Goal: Task Accomplishment & Management: Manage account settings

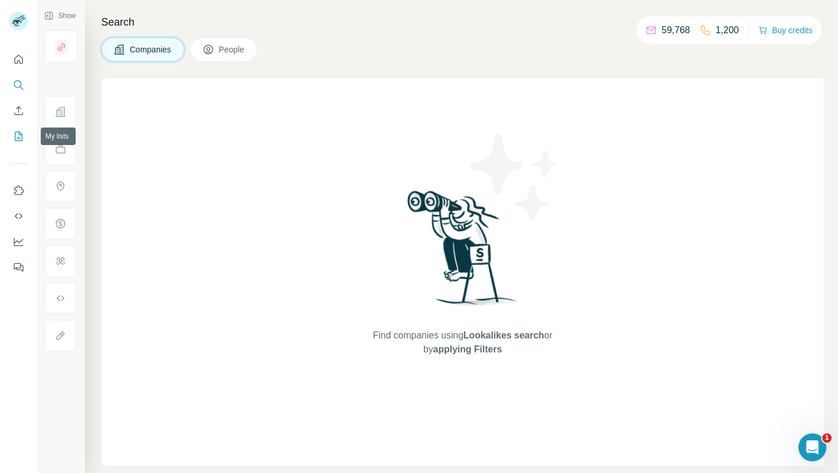
click at [14, 138] on icon "My lists" at bounding box center [19, 136] width 12 height 12
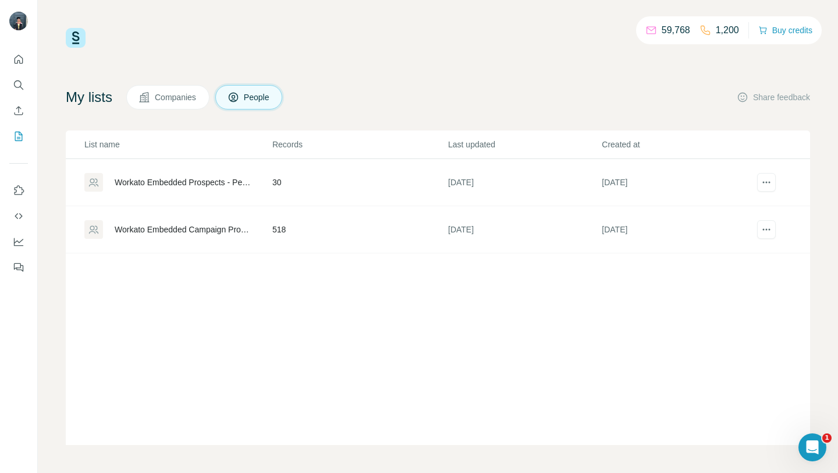
click at [463, 95] on div "My lists Companies People Share feedback" at bounding box center [438, 97] width 744 height 24
click at [22, 134] on icon "My lists" at bounding box center [19, 136] width 8 height 9
click at [26, 62] on button "Quick start" at bounding box center [18, 59] width 19 height 21
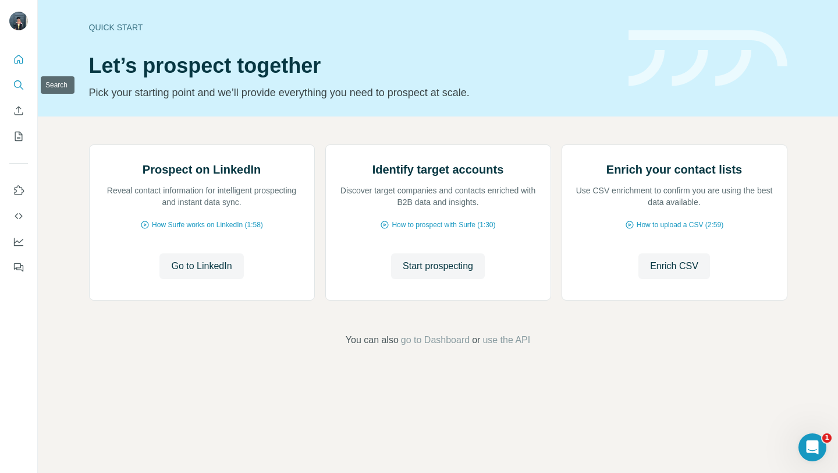
click at [20, 83] on icon "Search" at bounding box center [18, 84] width 8 height 8
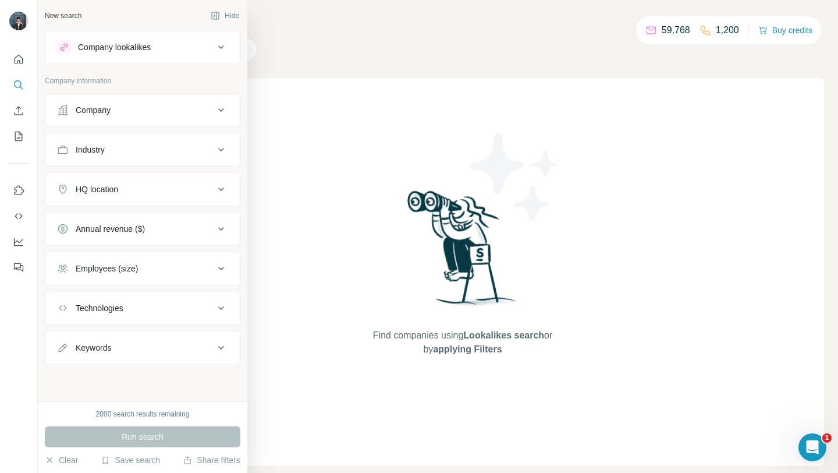
click at [120, 110] on div "Company" at bounding box center [135, 110] width 157 height 12
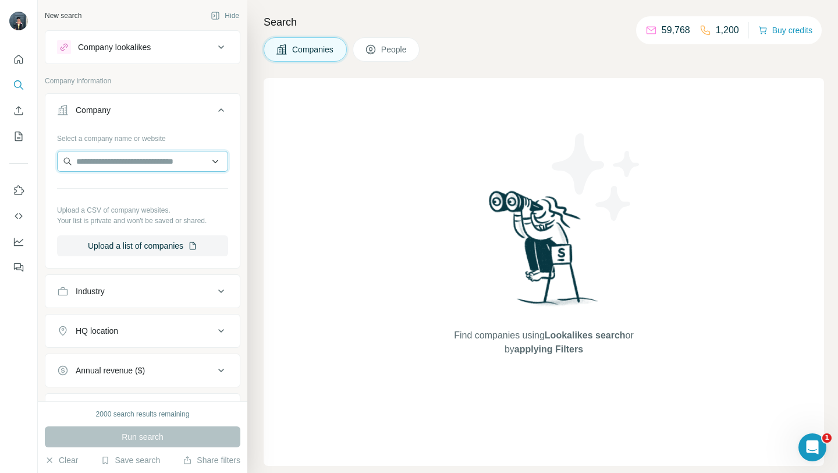
click at [112, 166] on input "text" at bounding box center [142, 161] width 171 height 21
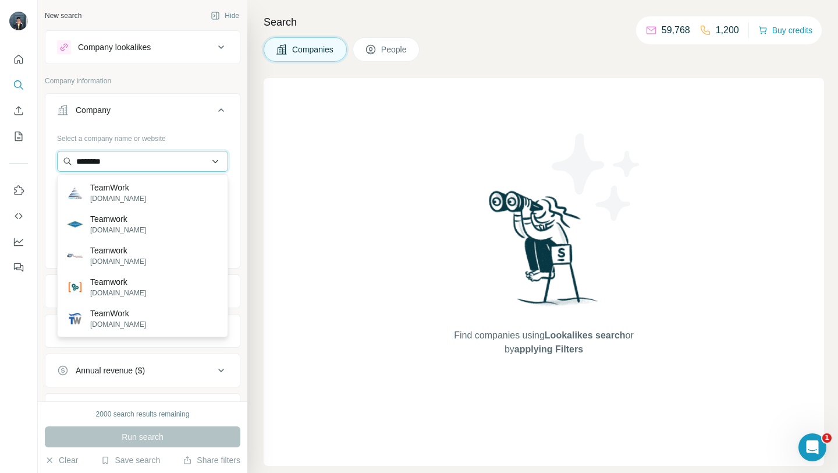
drag, startPoint x: 149, startPoint y: 159, endPoint x: 68, endPoint y: 158, distance: 80.9
click at [68, 158] on input "********" at bounding box center [142, 161] width 171 height 21
paste input "**********"
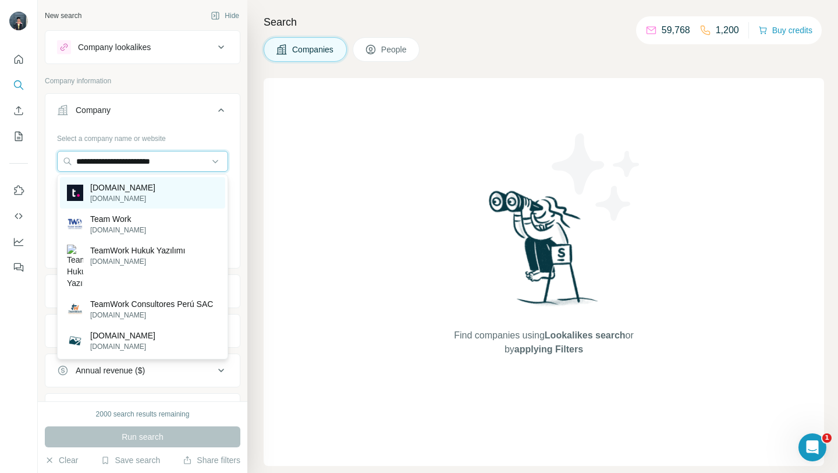
type input "**********"
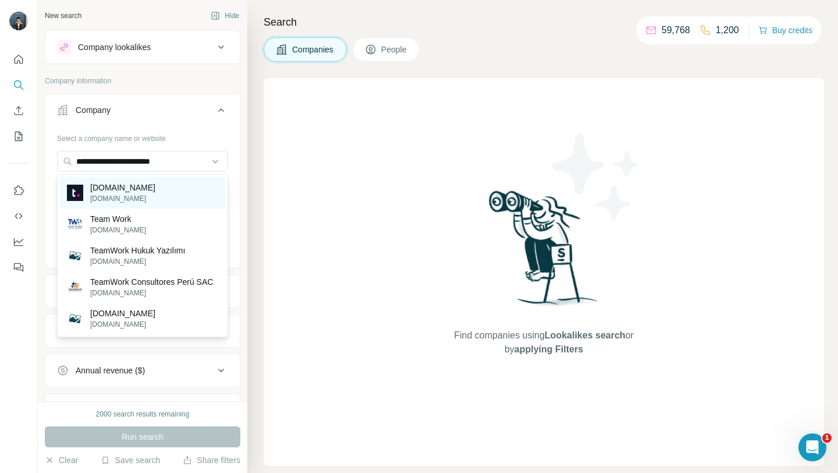
click at [104, 187] on p "[DOMAIN_NAME]" at bounding box center [122, 188] width 65 height 12
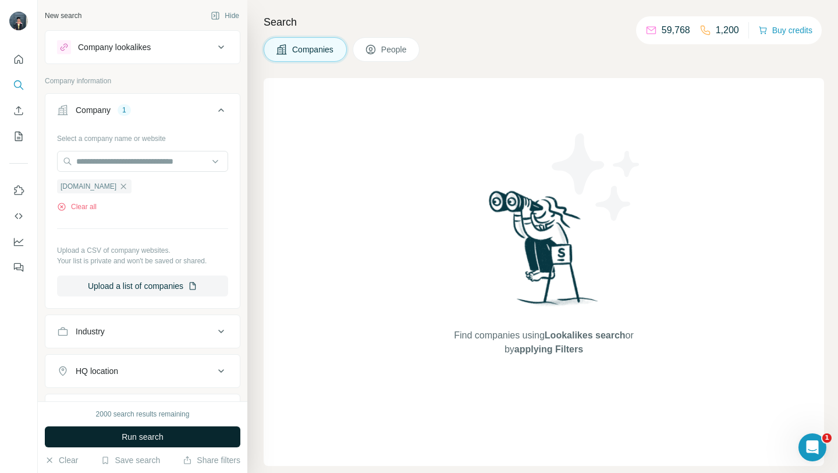
click at [161, 435] on span "Run search" at bounding box center [143, 437] width 42 height 12
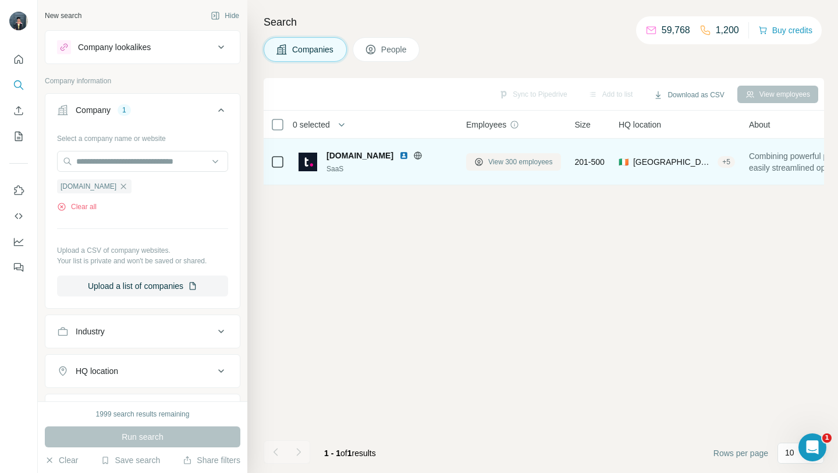
click at [505, 159] on span "View 300 employees" at bounding box center [520, 162] width 65 height 10
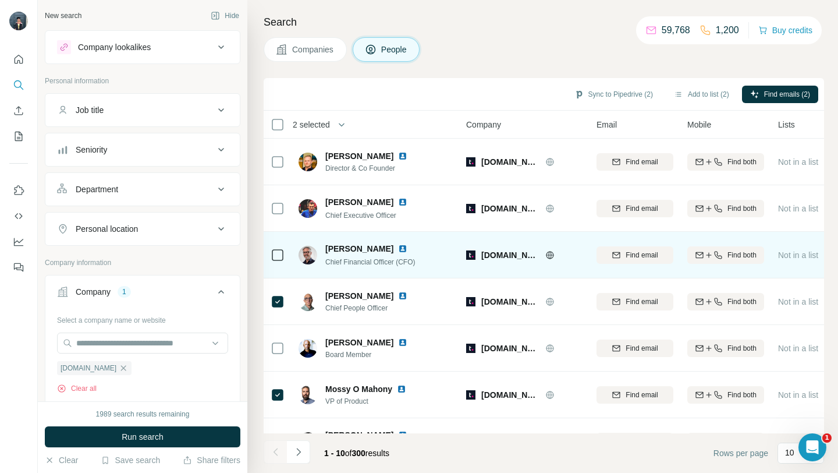
click at [548, 253] on icon at bounding box center [549, 254] width 9 height 9
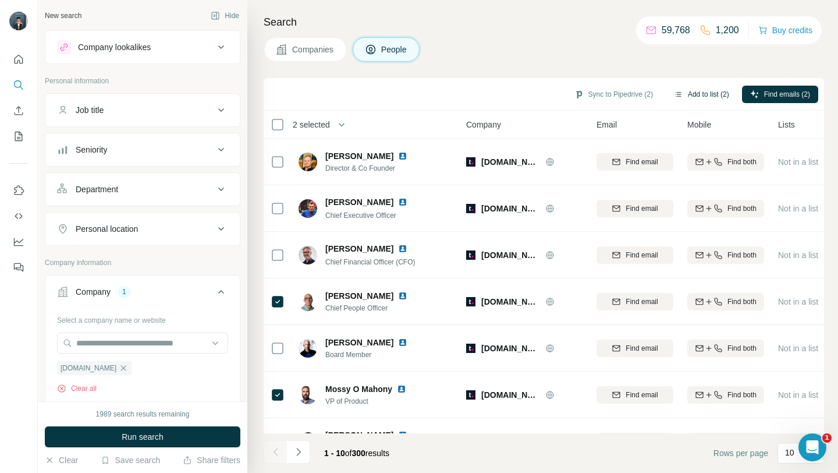
click at [689, 95] on button "Add to list (2)" at bounding box center [702, 94] width 72 height 17
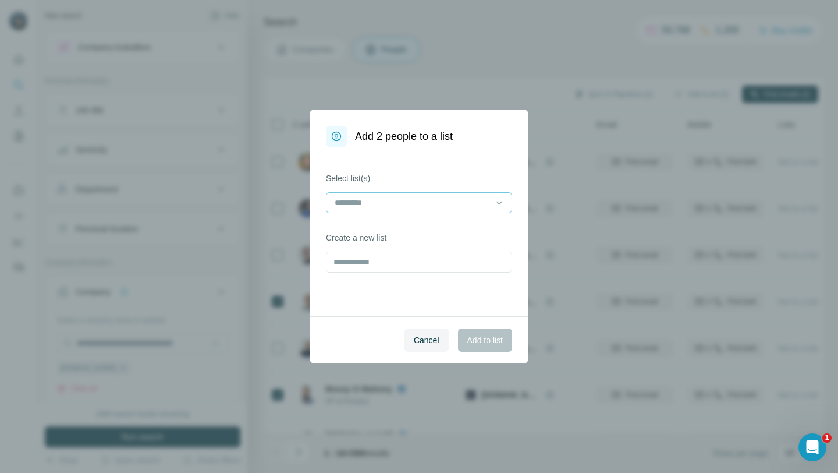
click at [419, 203] on input at bounding box center [412, 202] width 157 height 13
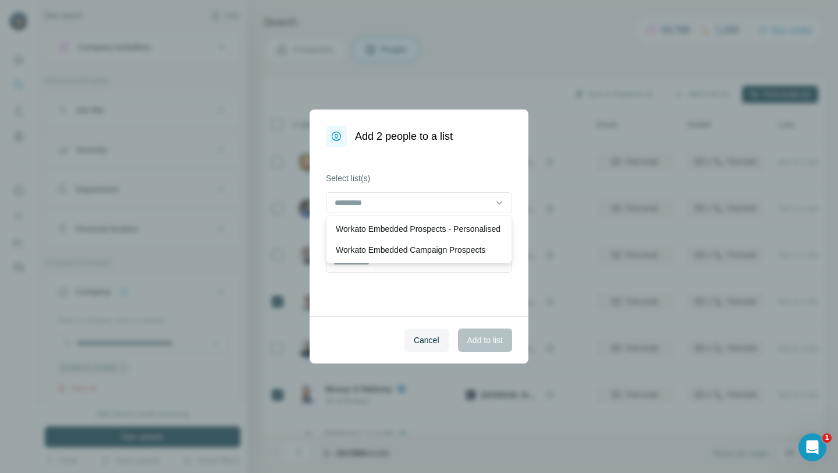
click at [373, 323] on div "Cancel Add to list" at bounding box center [419, 339] width 219 height 47
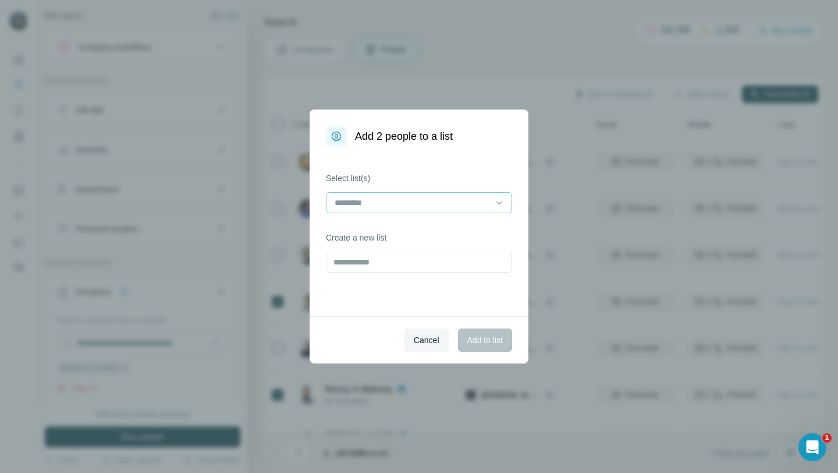
click at [423, 201] on input at bounding box center [412, 202] width 157 height 13
click at [430, 158] on div "Select list(s) Create a new list" at bounding box center [419, 231] width 219 height 169
click at [378, 268] on input "text" at bounding box center [419, 261] width 186 height 21
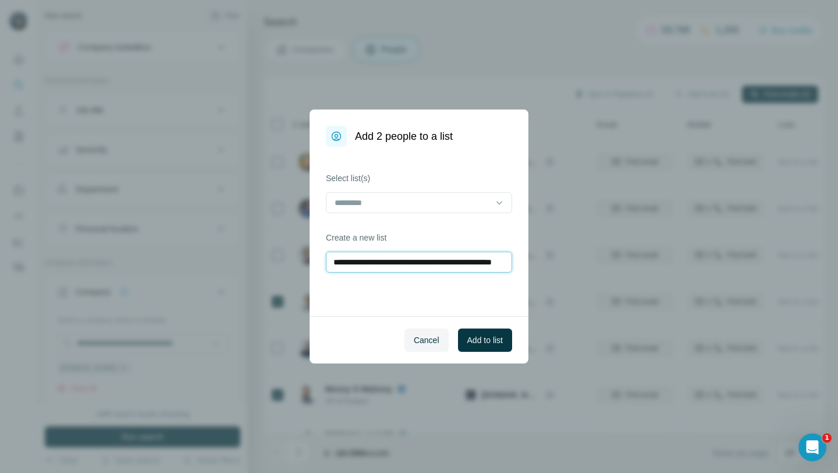
scroll to position [0, 54]
type input "**********"
click at [469, 341] on span "Add to list" at bounding box center [485, 340] width 36 height 12
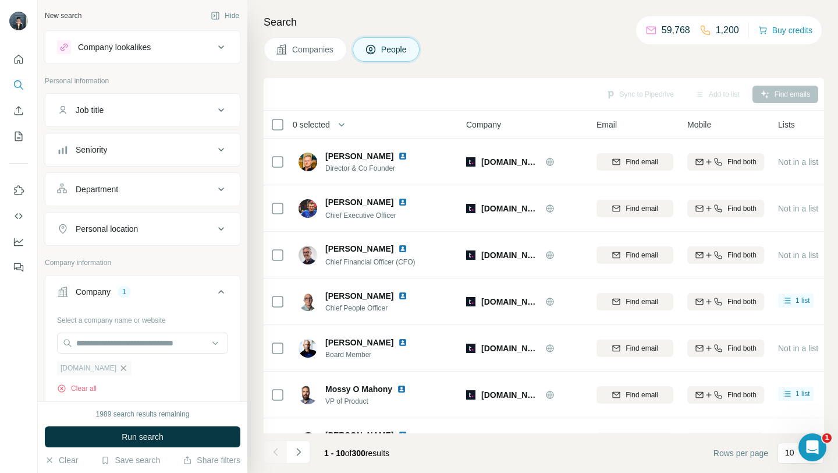
click at [121, 370] on icon "button" at bounding box center [123, 367] width 5 height 5
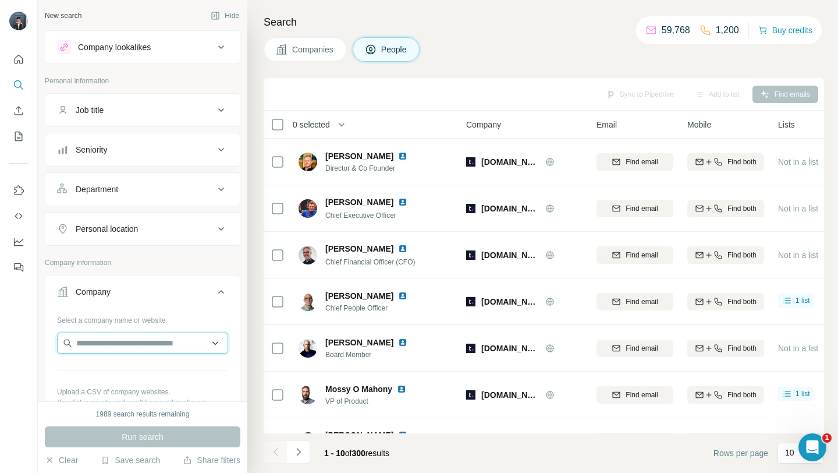
click at [118, 353] on input "text" at bounding box center [142, 342] width 171 height 21
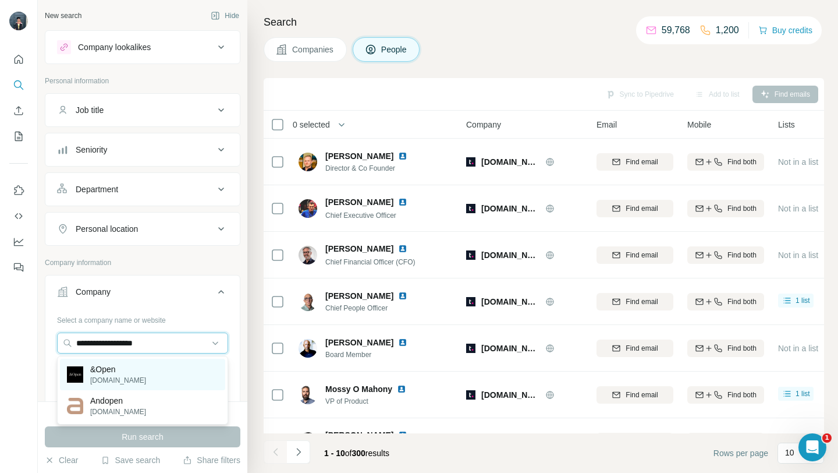
type input "**********"
click at [115, 368] on p "&Open" at bounding box center [118, 369] width 56 height 12
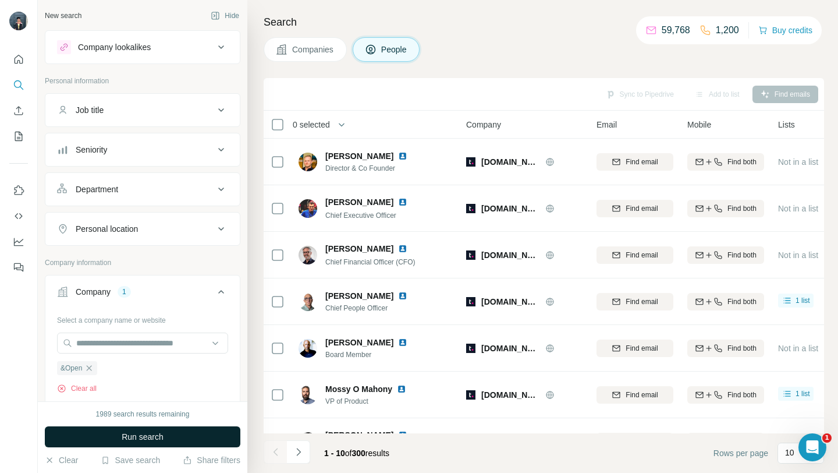
click at [135, 432] on span "Run search" at bounding box center [143, 437] width 42 height 12
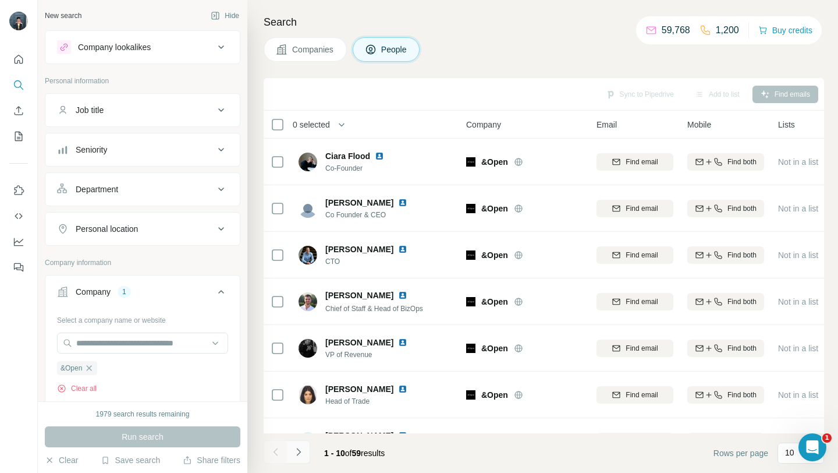
click at [301, 456] on icon "Navigate to next page" at bounding box center [299, 452] width 12 height 12
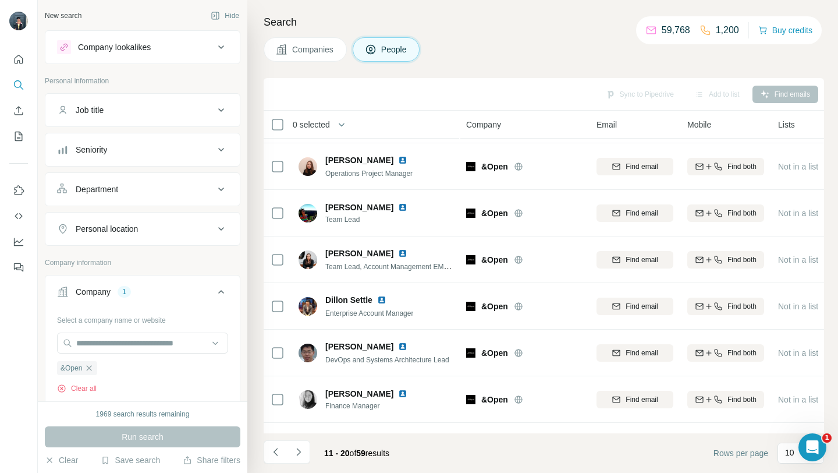
click at [210, 114] on div "Job title" at bounding box center [135, 110] width 157 height 12
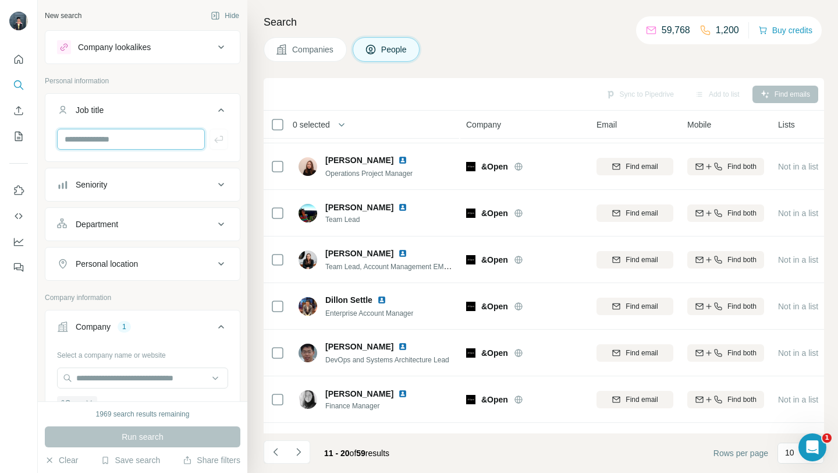
click at [127, 139] on input "text" at bounding box center [131, 139] width 148 height 21
type input "**********"
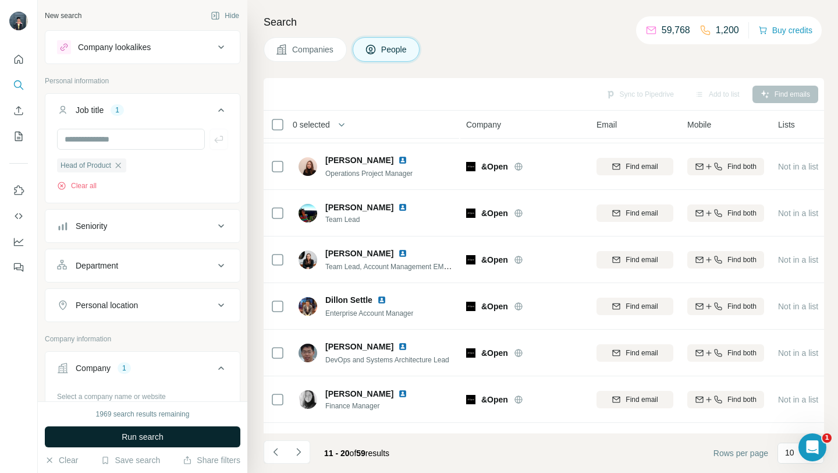
click at [126, 436] on span "Run search" at bounding box center [143, 437] width 42 height 12
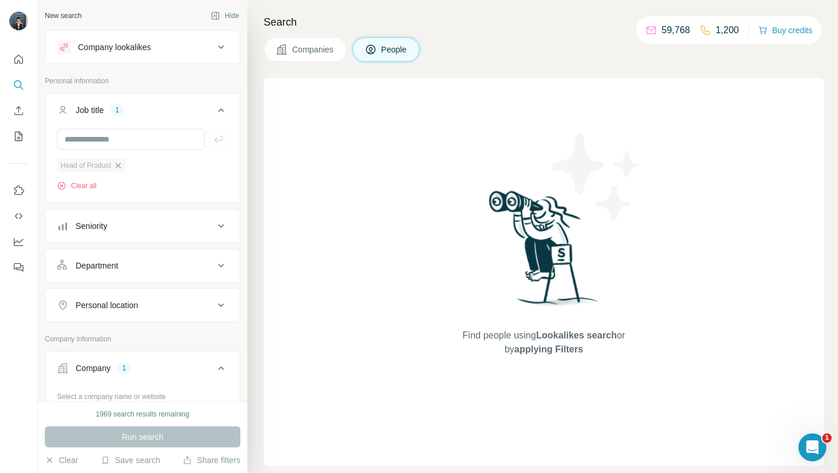
click at [120, 166] on icon "button" at bounding box center [117, 164] width 5 height 5
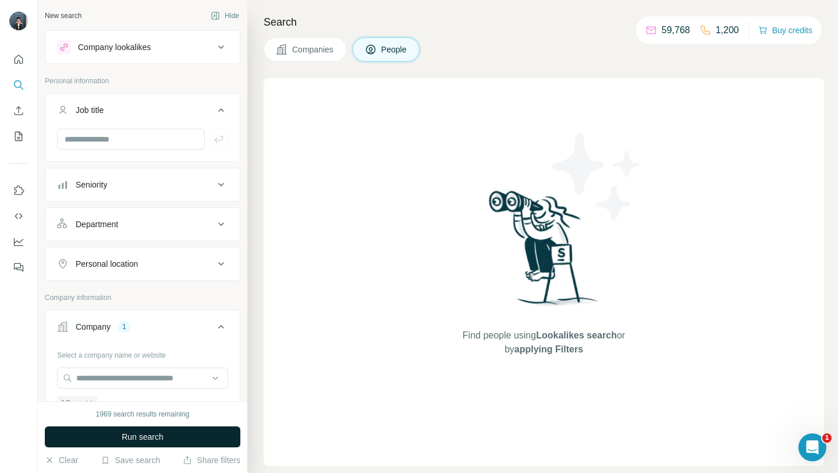
click at [180, 439] on button "Run search" at bounding box center [143, 436] width 196 height 21
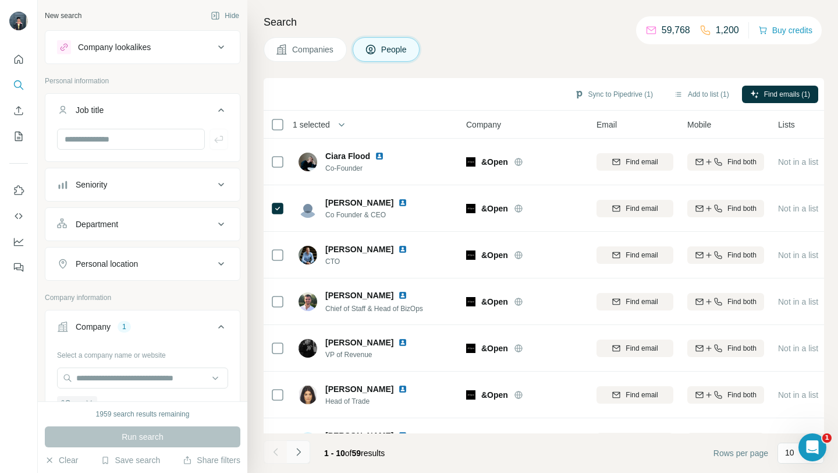
click at [299, 455] on icon "Navigate to next page" at bounding box center [299, 452] width 12 height 12
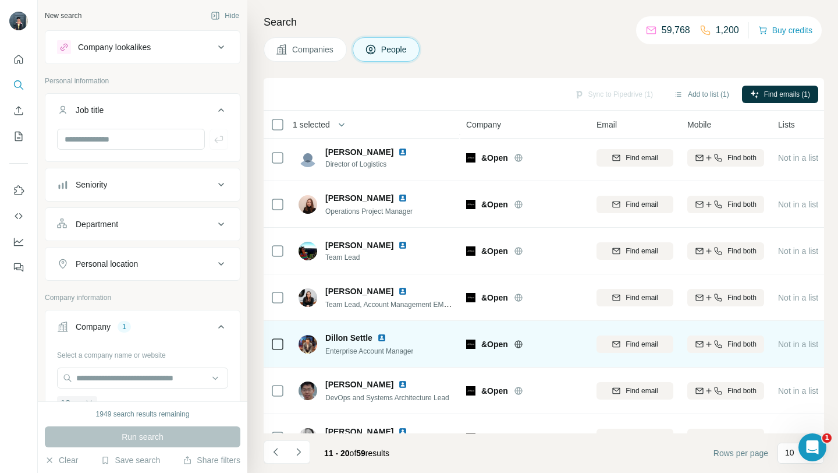
scroll to position [171, 0]
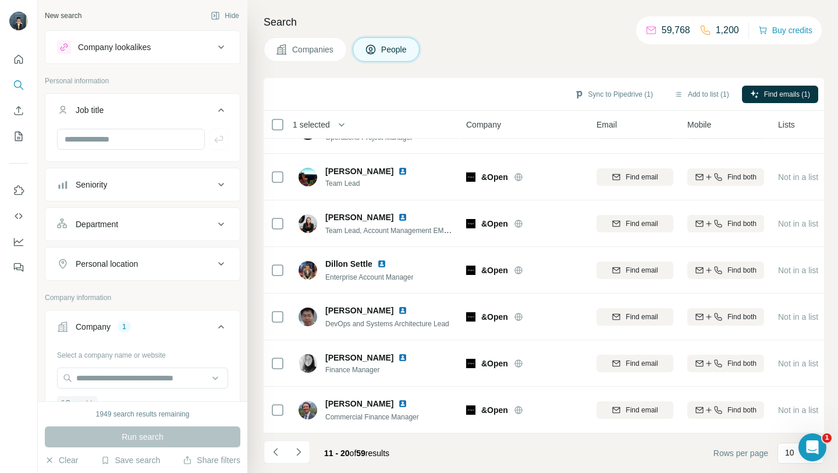
click at [203, 179] on div "Seniority" at bounding box center [135, 185] width 157 height 12
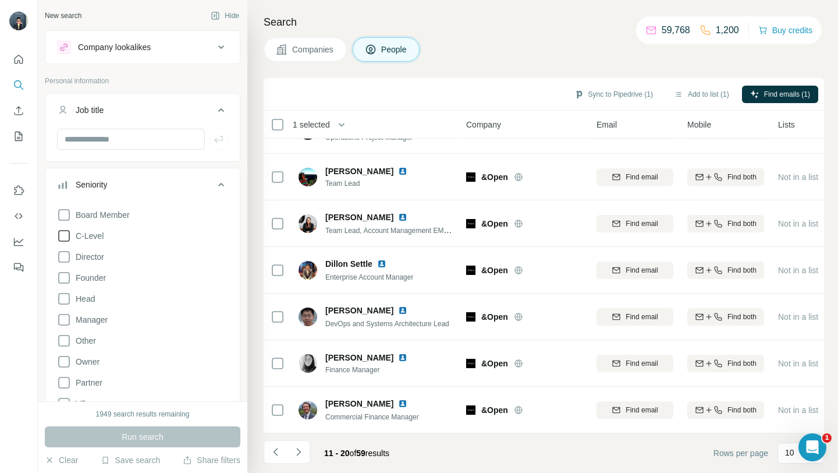
click at [65, 239] on icon at bounding box center [64, 236] width 14 height 14
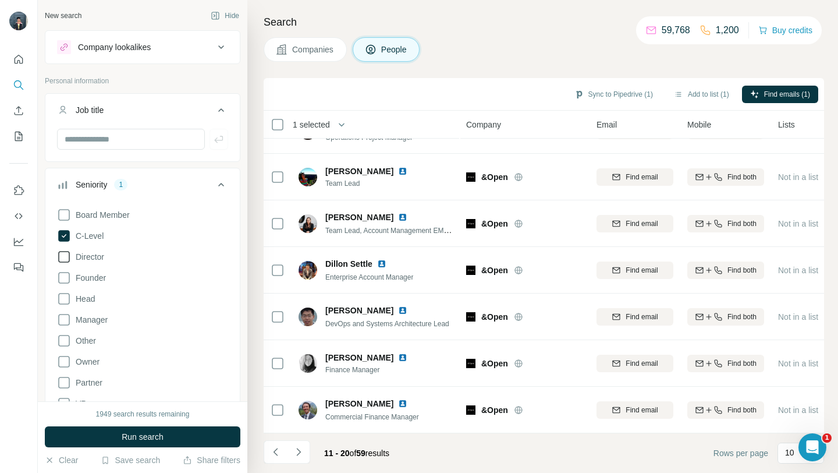
click at [66, 259] on icon at bounding box center [64, 257] width 14 height 14
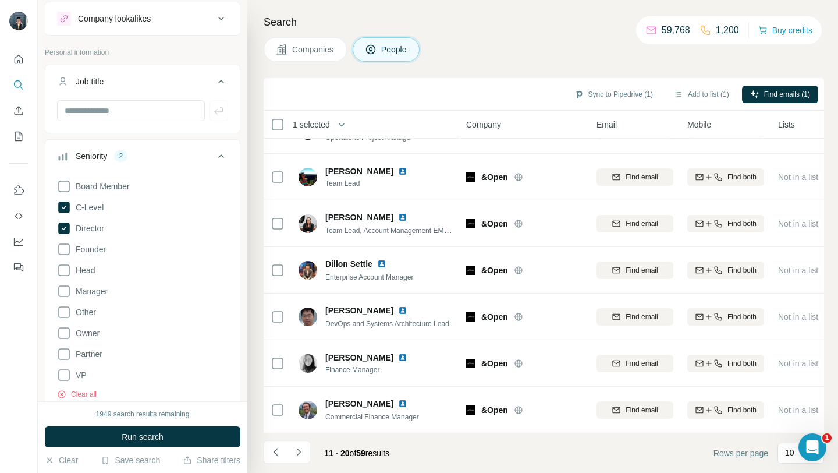
scroll to position [36, 0]
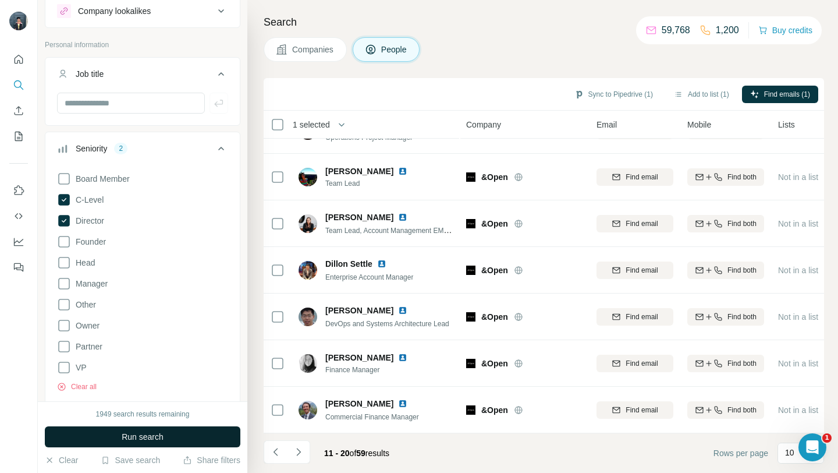
click at [137, 437] on span "Run search" at bounding box center [143, 437] width 42 height 12
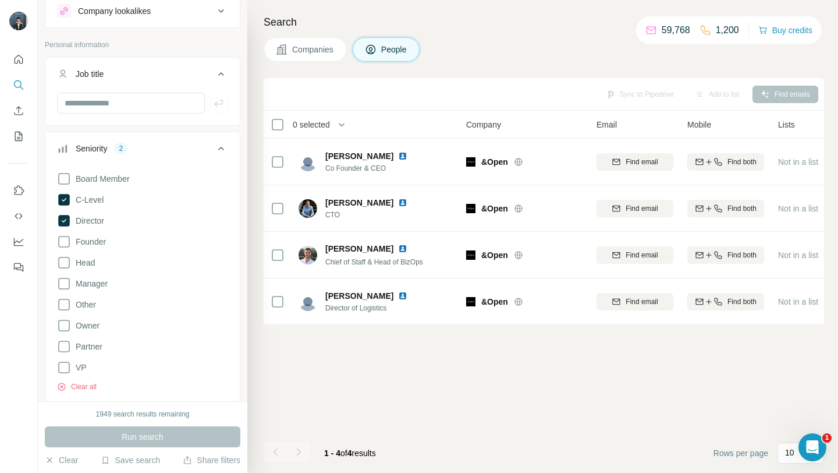
scroll to position [0, 0]
click at [213, 73] on div "Job title" at bounding box center [135, 74] width 157 height 12
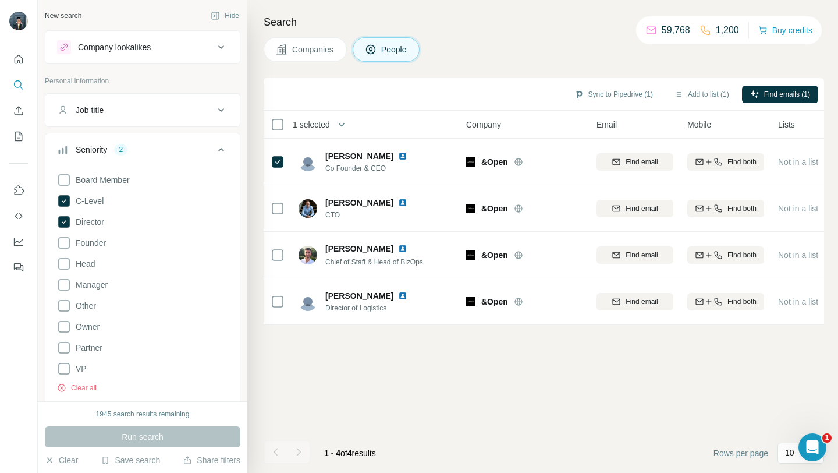
click at [223, 147] on icon at bounding box center [221, 150] width 14 height 14
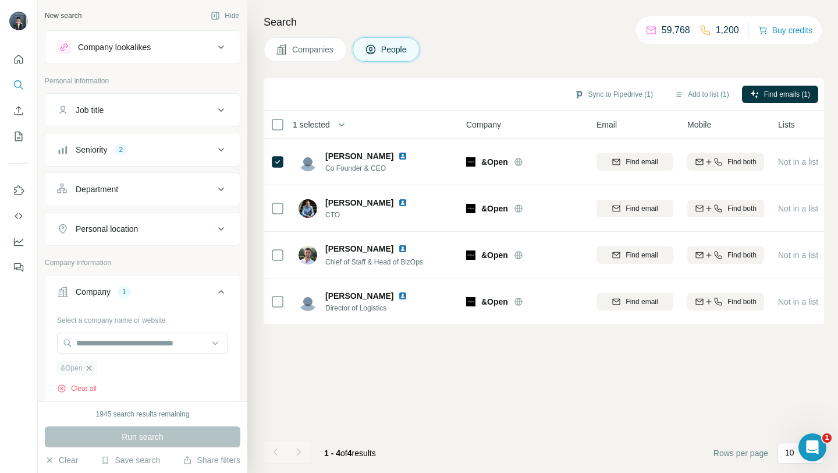
click at [87, 366] on icon "button" at bounding box center [88, 367] width 9 height 9
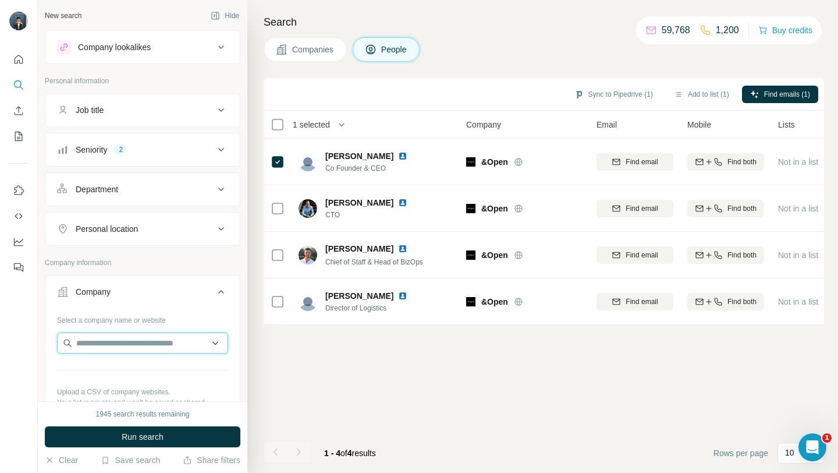
click at [91, 343] on input "text" at bounding box center [142, 342] width 171 height 21
paste input "**********"
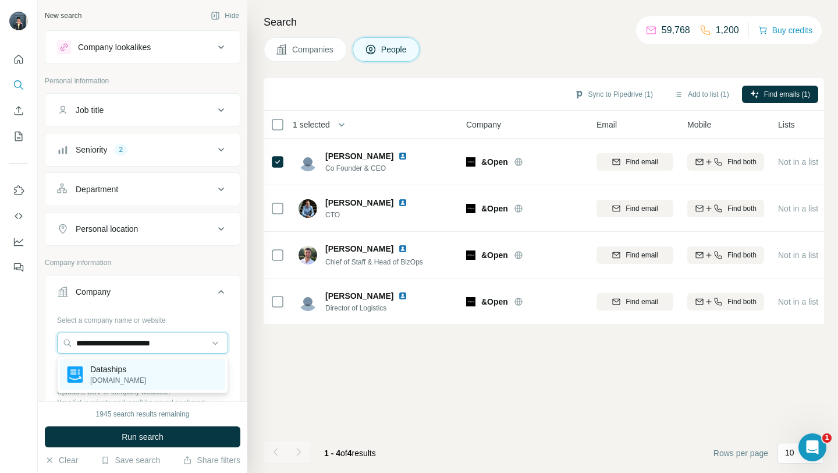
type input "**********"
click at [137, 371] on div "Dataships [DOMAIN_NAME]" at bounding box center [142, 374] width 165 height 31
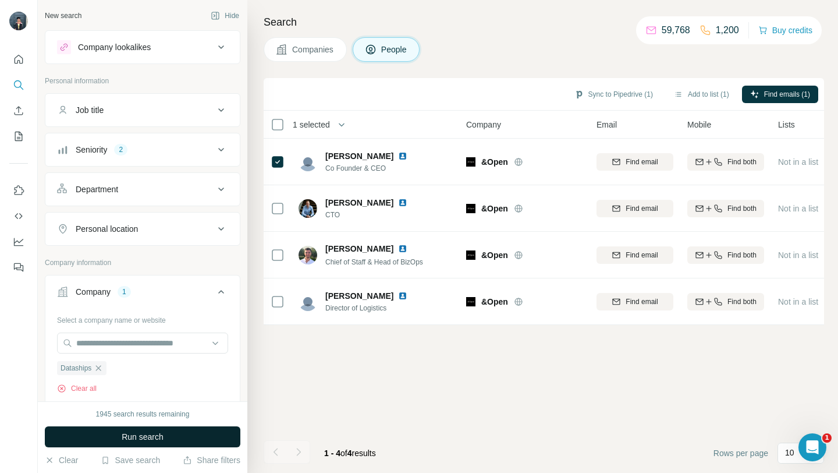
click at [123, 437] on span "Run search" at bounding box center [143, 437] width 42 height 12
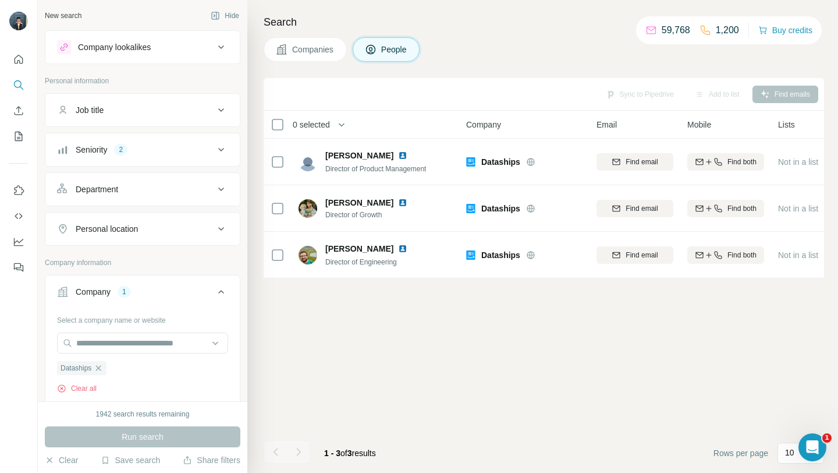
click at [165, 153] on div "Seniority 2" at bounding box center [135, 150] width 157 height 12
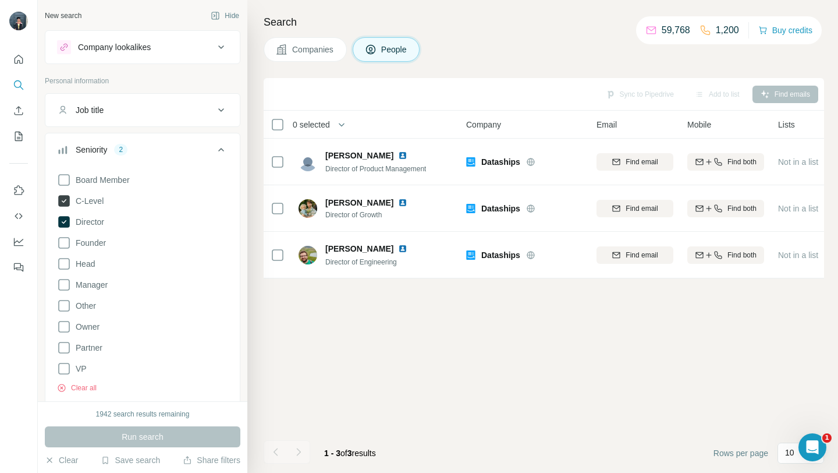
click at [60, 203] on icon at bounding box center [64, 201] width 12 height 12
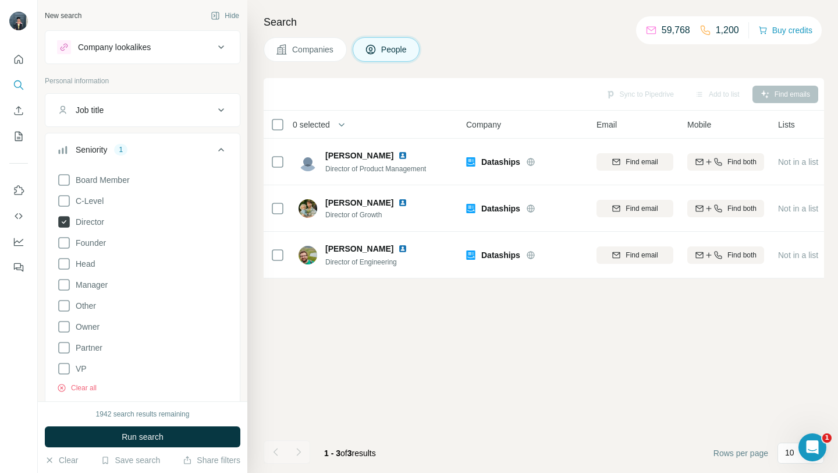
click at [61, 222] on icon at bounding box center [64, 222] width 12 height 12
click at [122, 432] on span "Run search" at bounding box center [143, 437] width 42 height 12
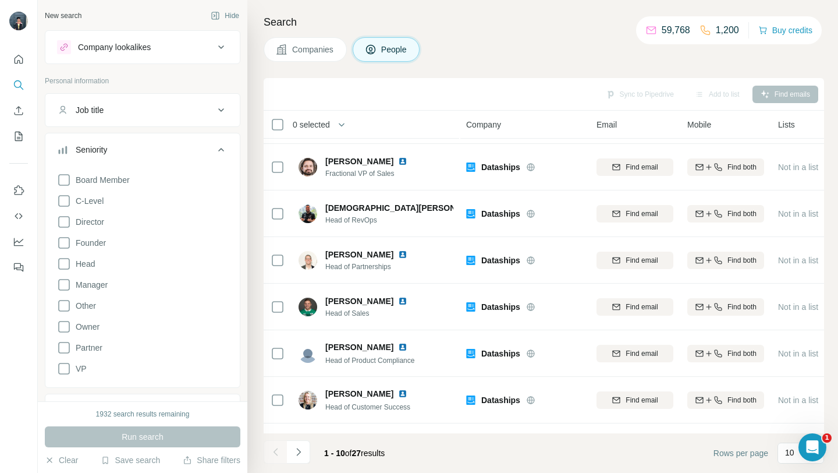
scroll to position [171, 0]
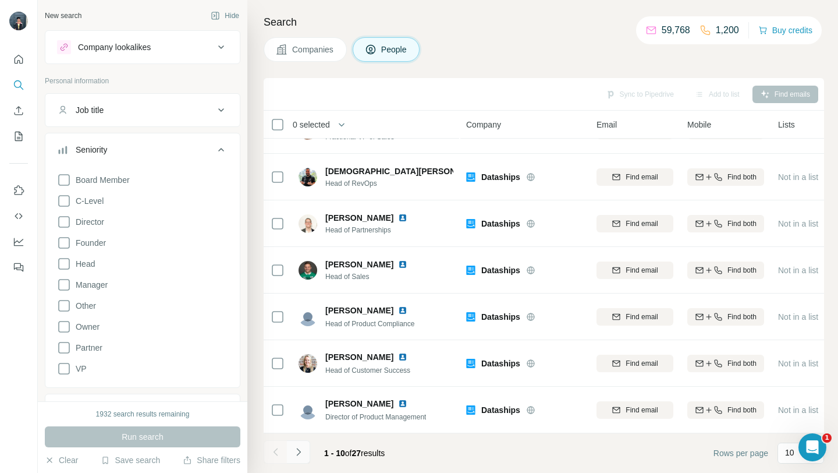
click at [300, 451] on icon "Navigate to next page" at bounding box center [299, 452] width 12 height 12
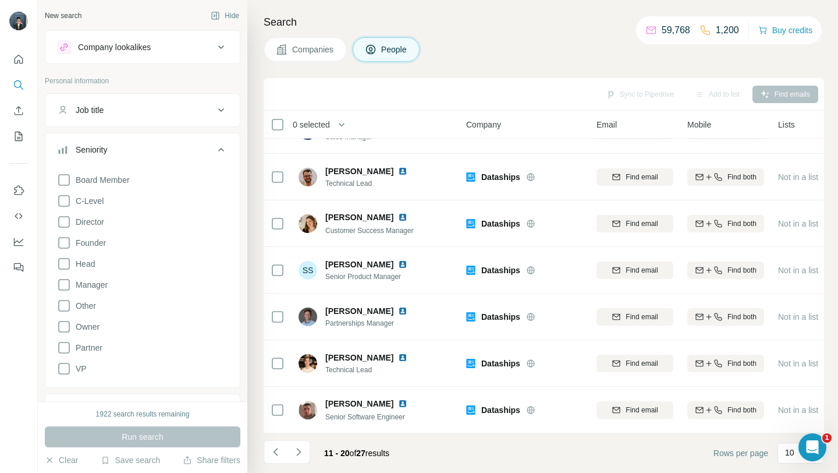
click at [210, 150] on div "Seniority" at bounding box center [135, 150] width 157 height 12
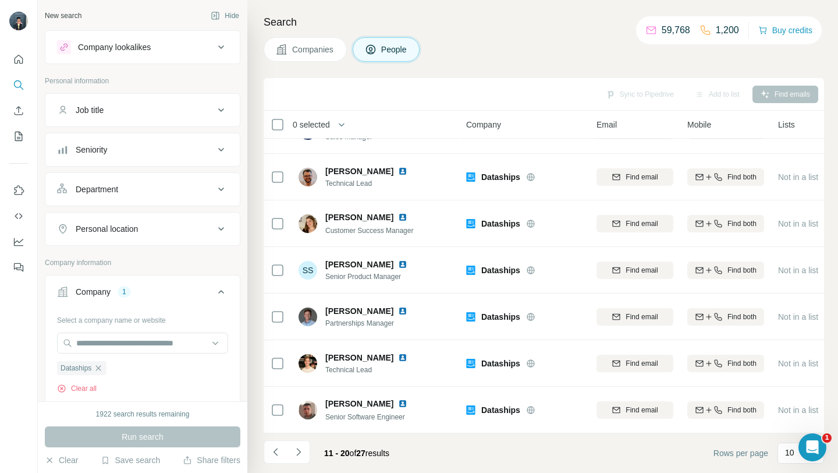
click at [188, 111] on div "Job title" at bounding box center [135, 110] width 157 height 12
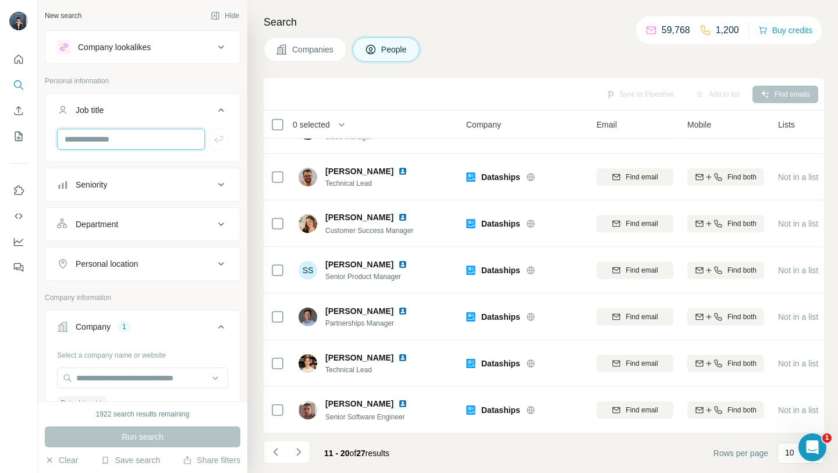
click at [128, 140] on input "text" at bounding box center [131, 139] width 148 height 21
type input "**********"
click at [223, 130] on button "button" at bounding box center [219, 139] width 19 height 21
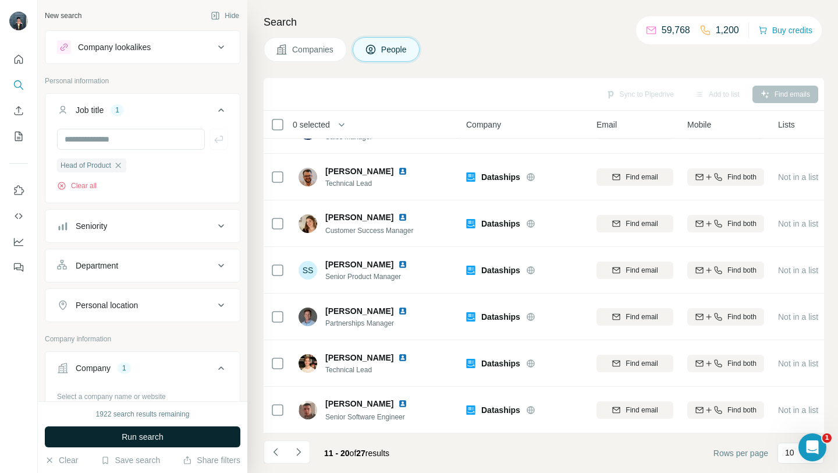
click at [136, 442] on span "Run search" at bounding box center [143, 437] width 42 height 12
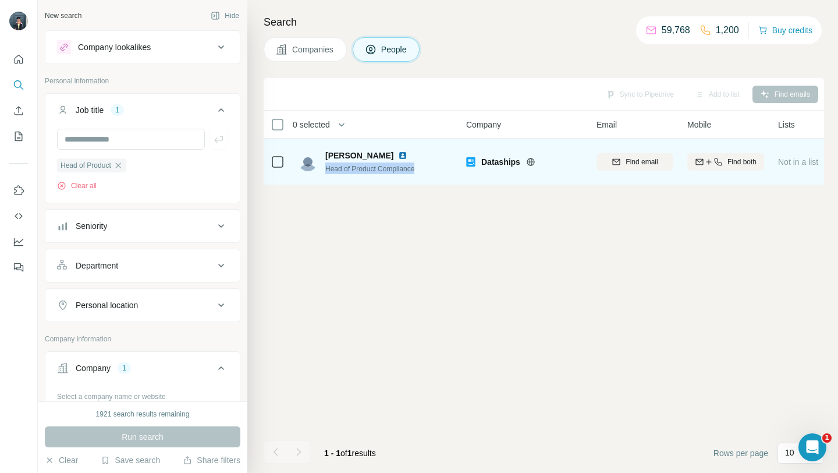
drag, startPoint x: 325, startPoint y: 169, endPoint x: 425, endPoint y: 169, distance: 99.5
click at [425, 169] on div "[PERSON_NAME] Head of Product Compliance" at bounding box center [376, 162] width 155 height 32
copy span "Head of Product Compliance"
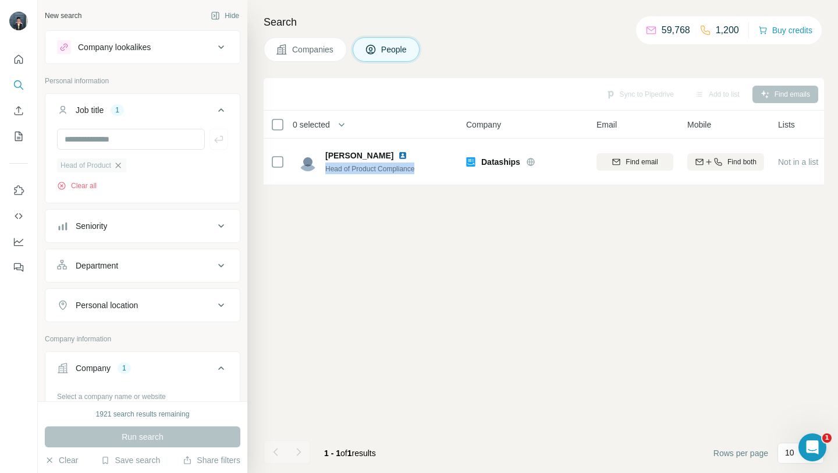
click at [120, 164] on icon "button" at bounding box center [117, 164] width 5 height 5
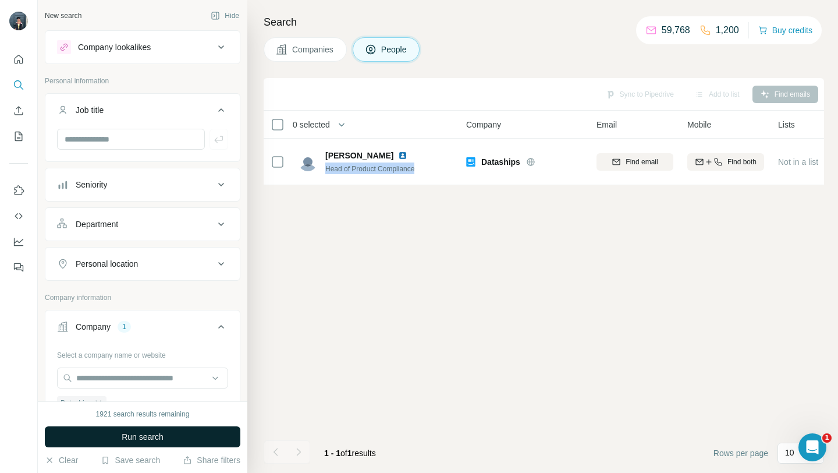
click at [112, 437] on button "Run search" at bounding box center [143, 436] width 196 height 21
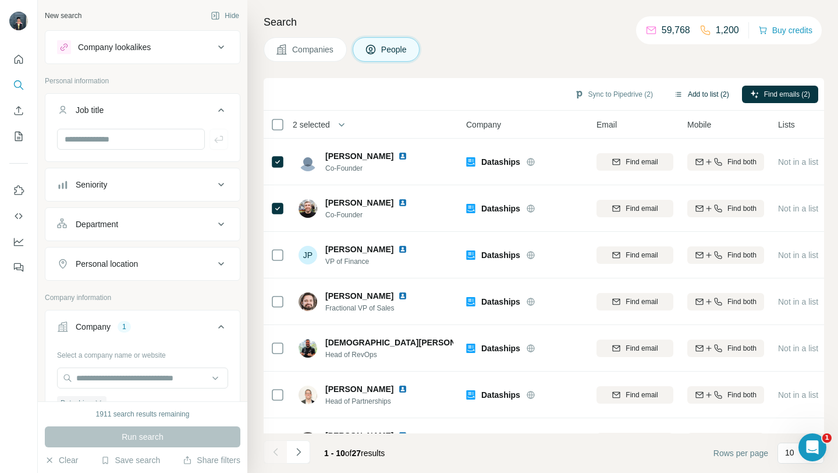
click at [722, 90] on button "Add to list (2)" at bounding box center [702, 94] width 72 height 17
click at [692, 96] on button "Add to list (2)" at bounding box center [702, 94] width 72 height 17
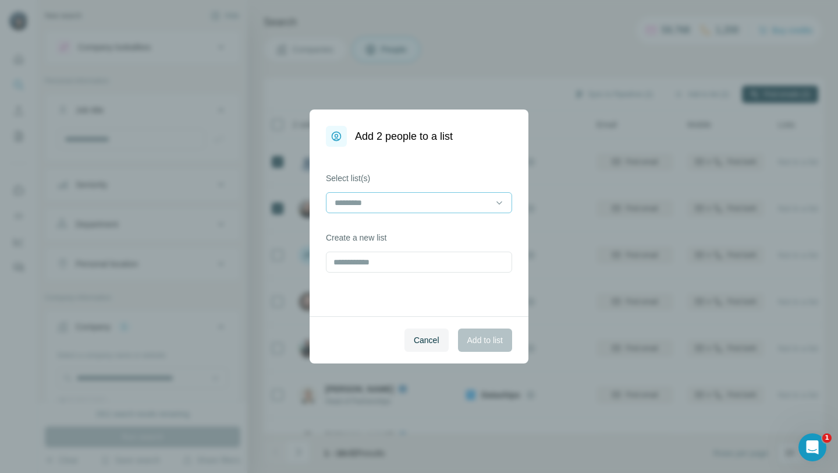
click at [414, 196] on input at bounding box center [412, 202] width 157 height 13
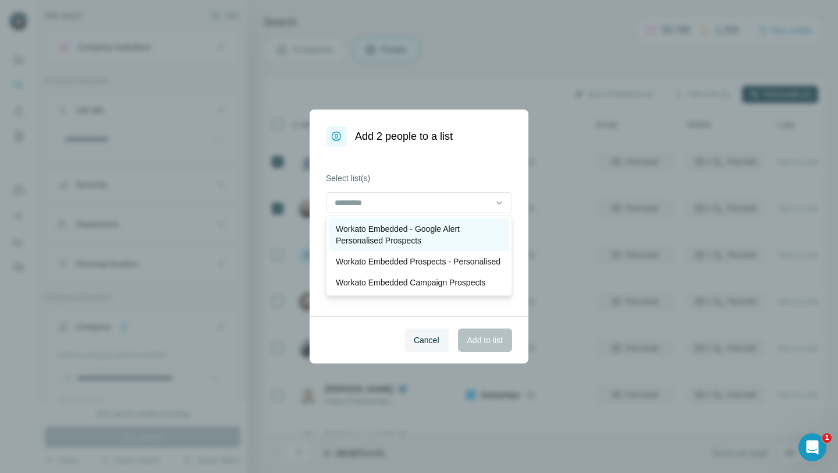
click at [406, 233] on p "Workato Embedded - Google Alert Personalised Prospects" at bounding box center [419, 234] width 166 height 23
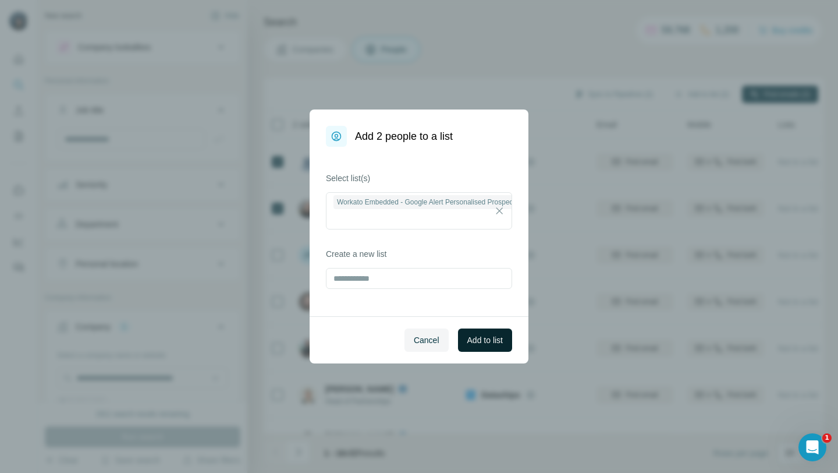
click at [504, 342] on button "Add to list" at bounding box center [485, 339] width 54 height 23
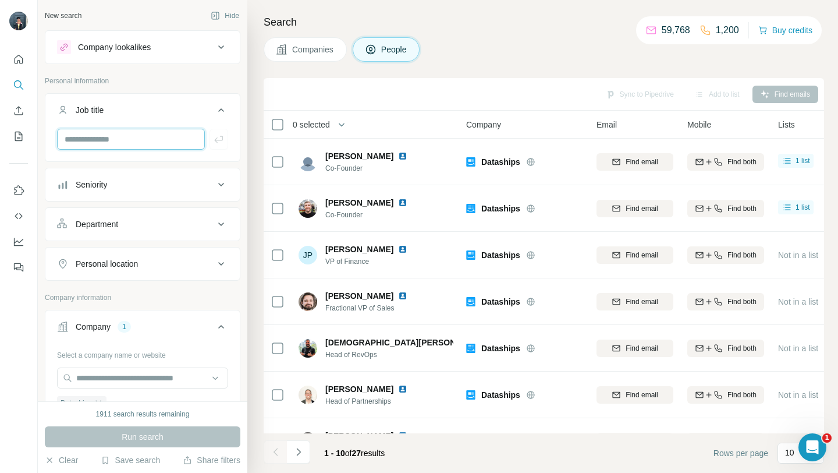
click at [141, 133] on input "text" at bounding box center [131, 139] width 148 height 21
click at [340, 47] on button "Companies" at bounding box center [305, 49] width 83 height 24
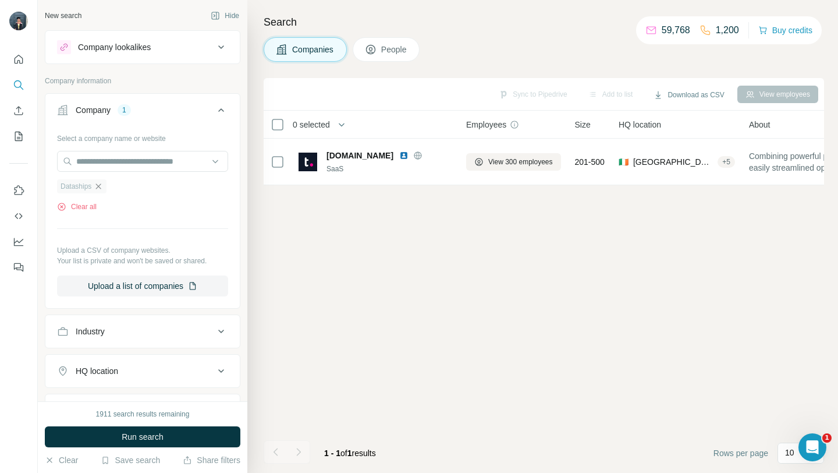
click at [101, 186] on icon "button" at bounding box center [98, 186] width 9 height 9
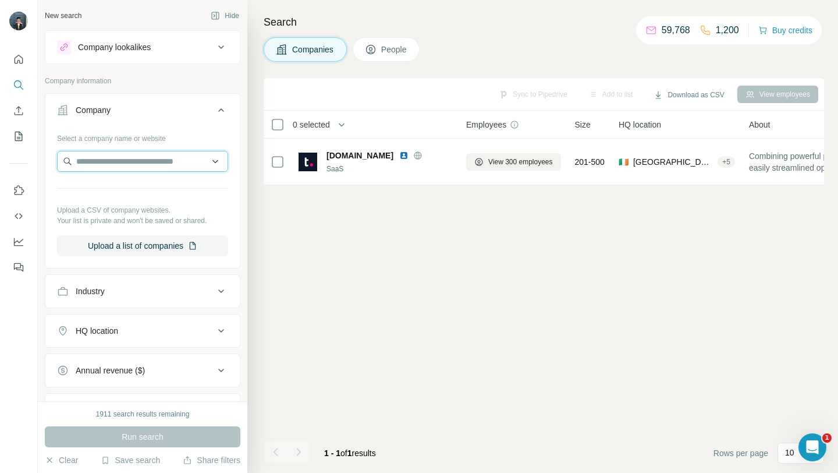
click at [110, 163] on input "text" at bounding box center [142, 161] width 171 height 21
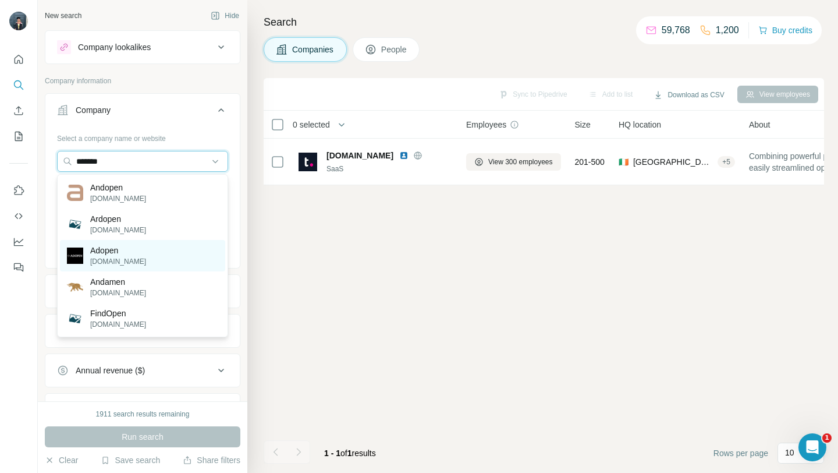
type input "*******"
click at [150, 247] on div "Adopen [DOMAIN_NAME]" at bounding box center [142, 255] width 165 height 31
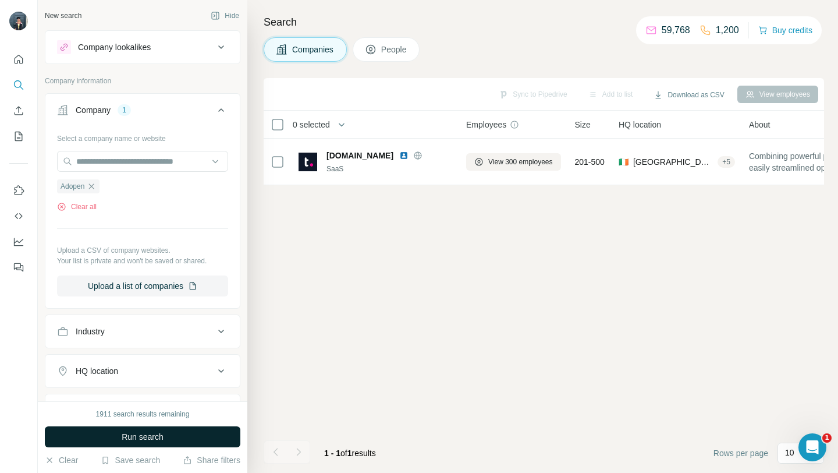
click at [141, 436] on span "Run search" at bounding box center [143, 437] width 42 height 12
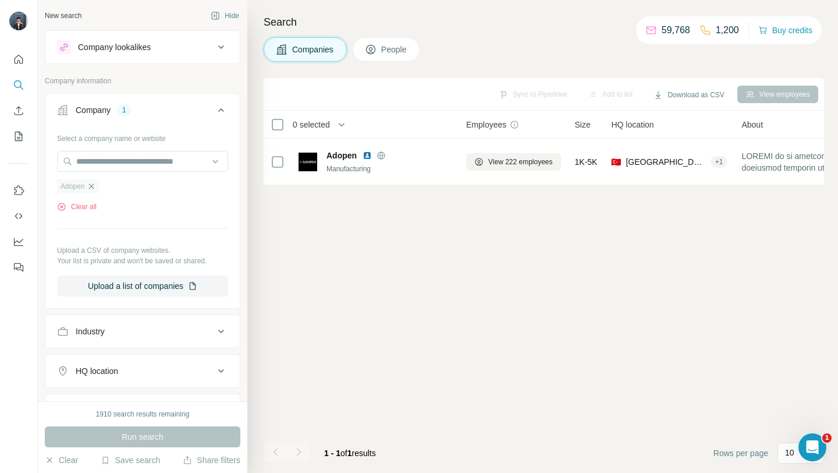
click at [94, 187] on icon "button" at bounding box center [91, 186] width 9 height 9
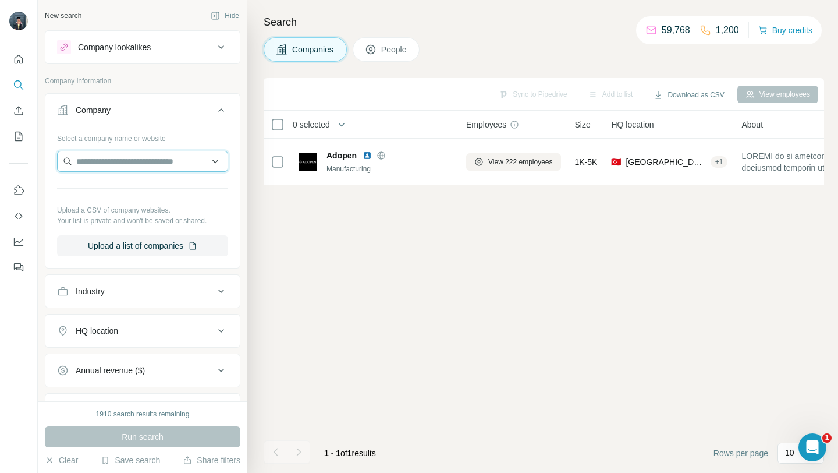
click at [97, 159] on input "text" at bounding box center [142, 161] width 171 height 21
paste input "**********"
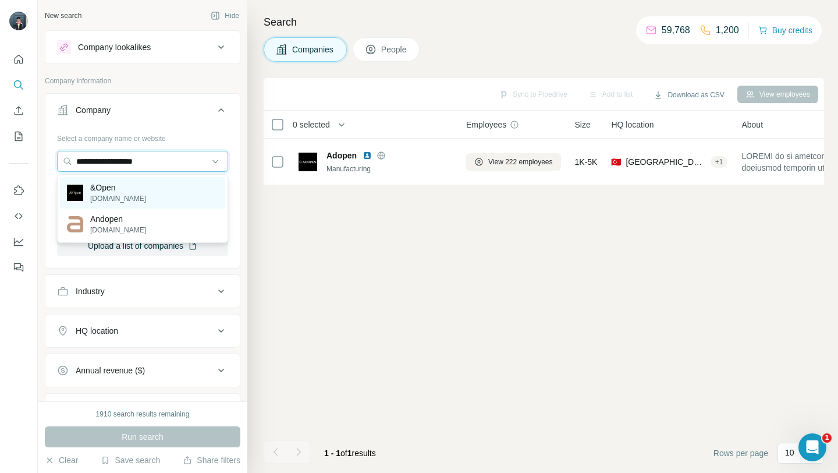
type input "**********"
click at [114, 195] on p "[DOMAIN_NAME]" at bounding box center [118, 198] width 56 height 10
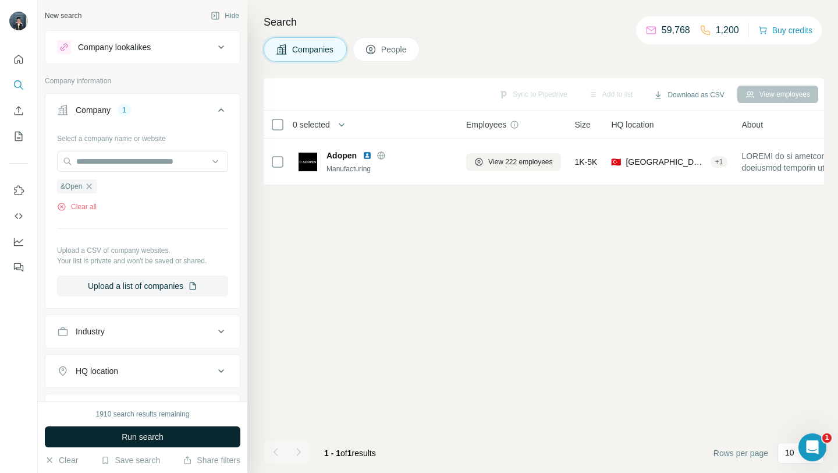
click at [145, 430] on button "Run search" at bounding box center [143, 436] width 196 height 21
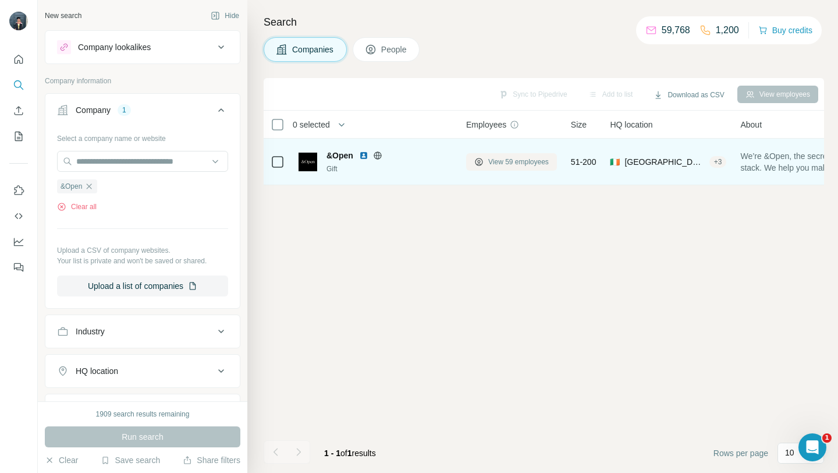
click at [531, 162] on span "View 59 employees" at bounding box center [518, 162] width 61 height 10
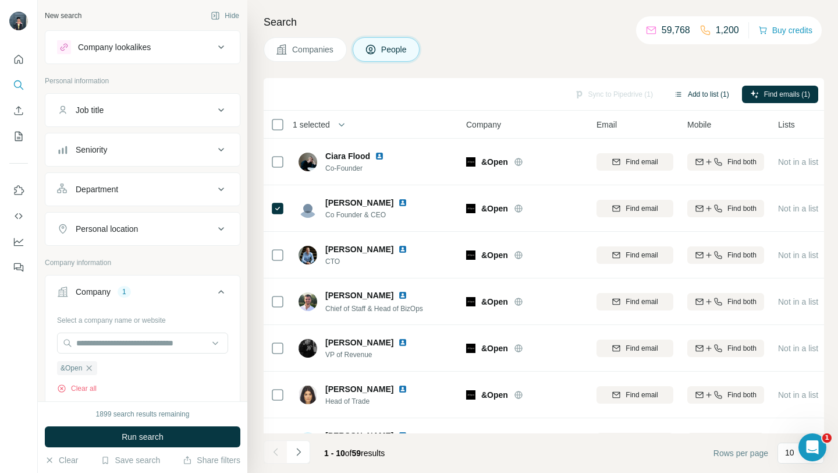
click at [712, 94] on button "Add to list (1)" at bounding box center [702, 94] width 72 height 17
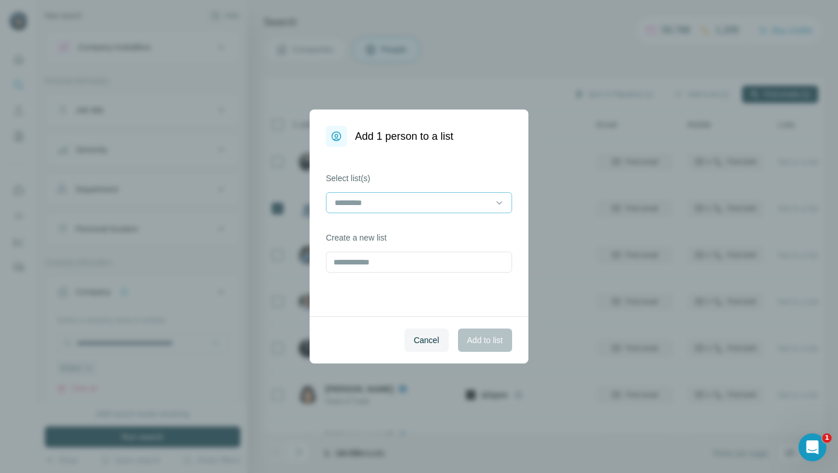
click at [458, 209] on div at bounding box center [412, 203] width 157 height 20
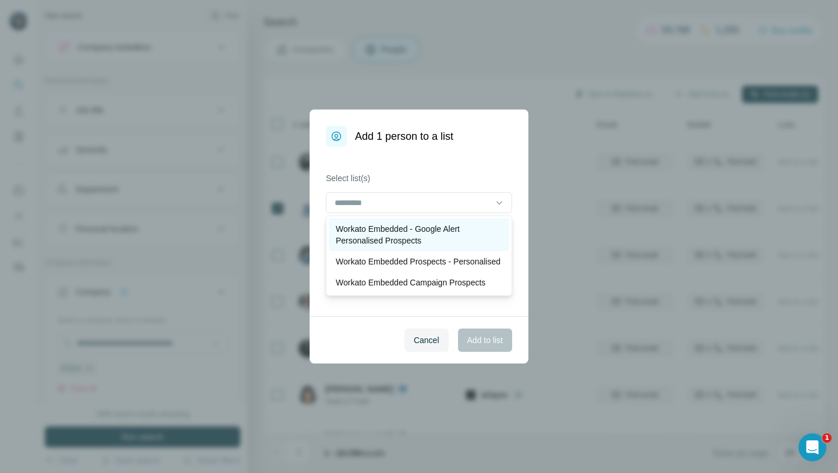
click at [426, 243] on p "Workato Embedded - Google Alert Personalised Prospects" at bounding box center [419, 234] width 166 height 23
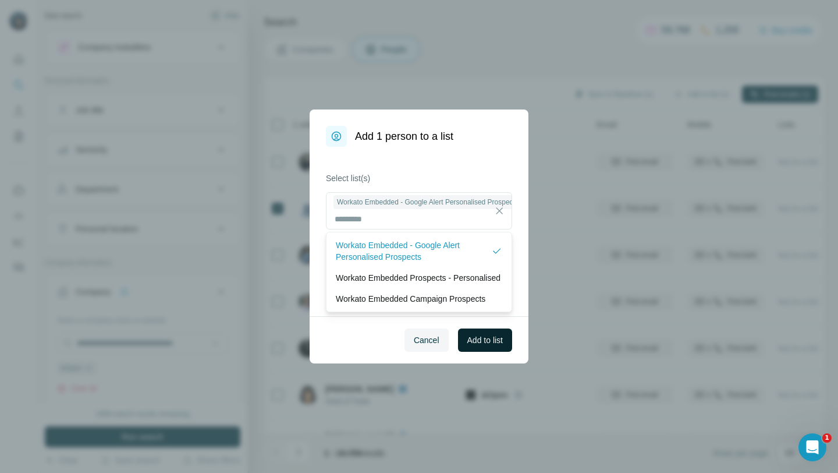
click at [491, 339] on span "Add to list" at bounding box center [485, 340] width 36 height 12
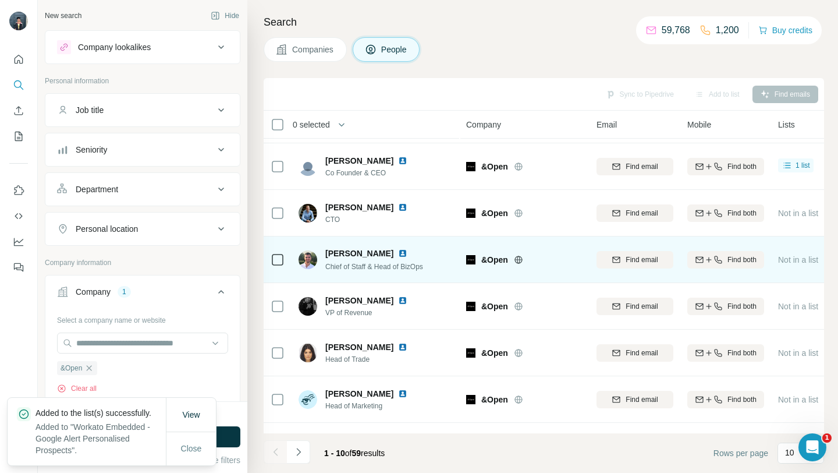
scroll to position [44, 0]
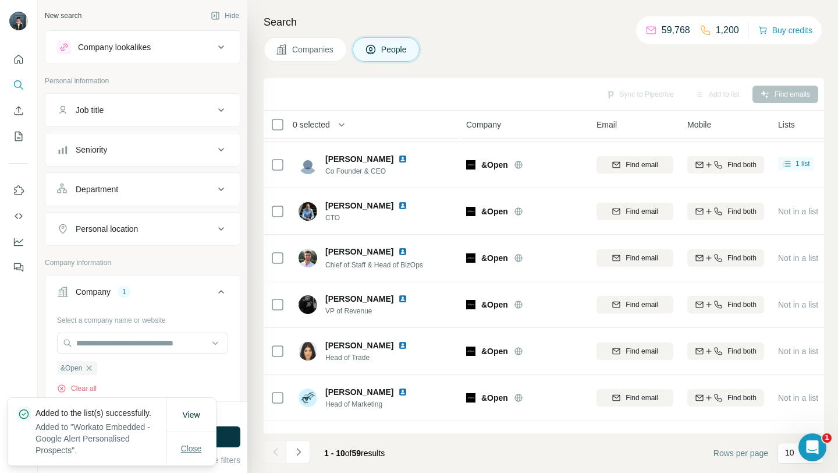
click at [185, 448] on span "Close" at bounding box center [191, 448] width 21 height 12
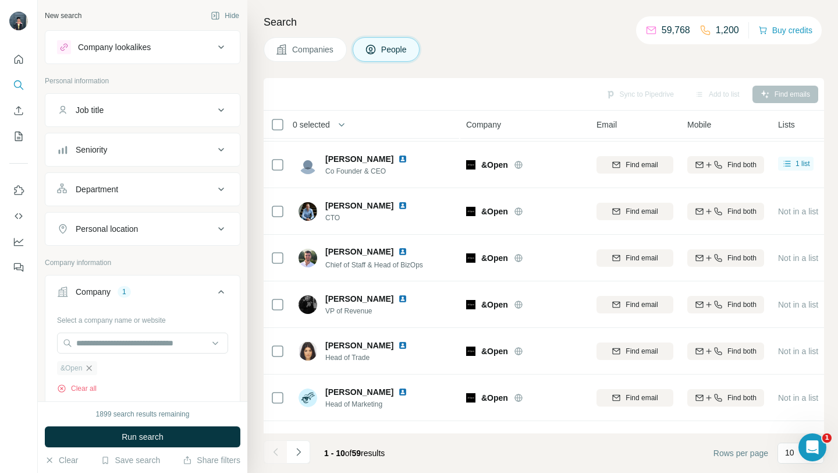
click at [90, 366] on icon "button" at bounding box center [88, 367] width 9 height 9
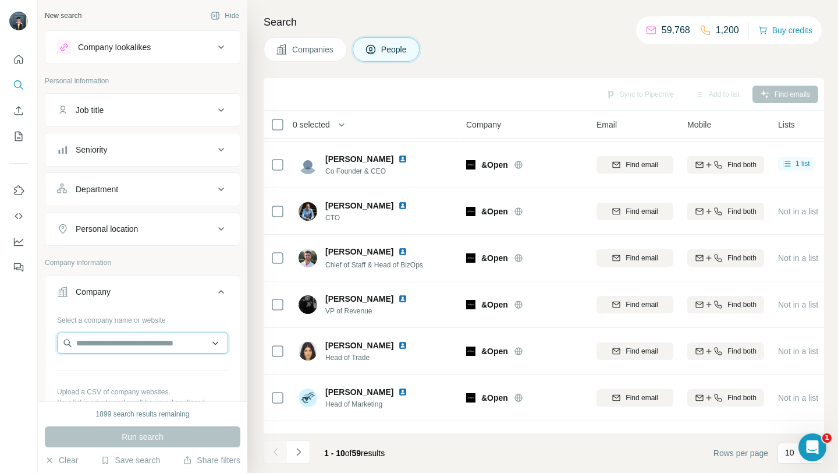
click at [134, 349] on input "text" at bounding box center [142, 342] width 171 height 21
paste input "**********"
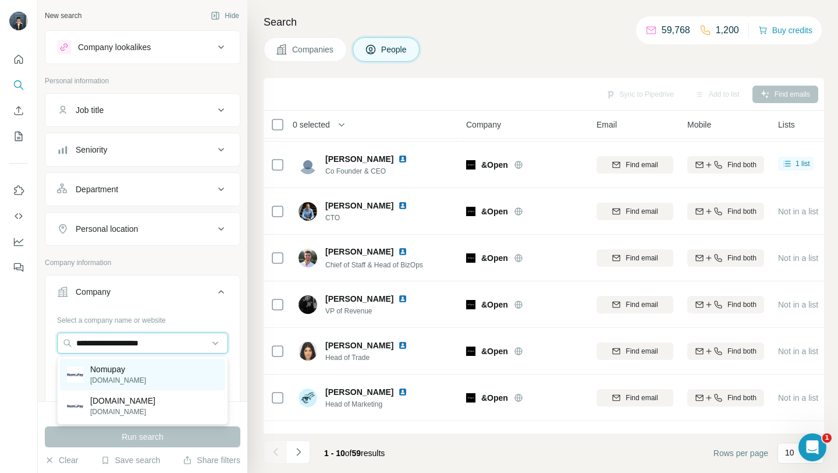
type input "**********"
click at [146, 374] on div "[PERSON_NAME][DOMAIN_NAME]" at bounding box center [142, 374] width 165 height 31
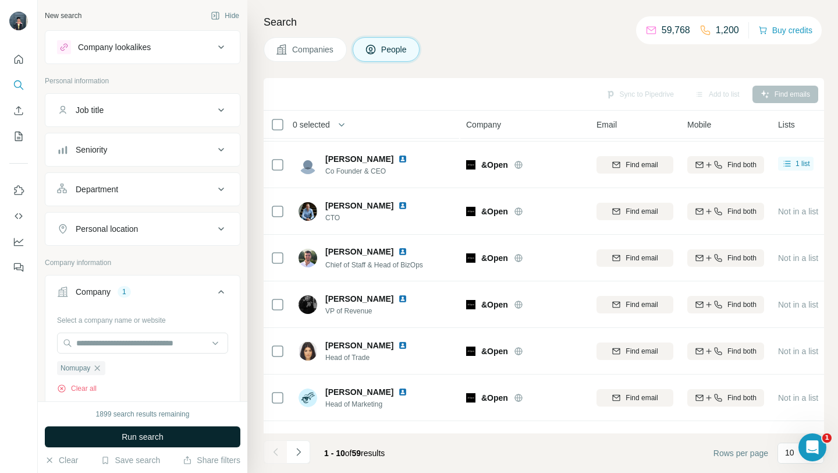
click at [138, 441] on span "Run search" at bounding box center [143, 437] width 42 height 12
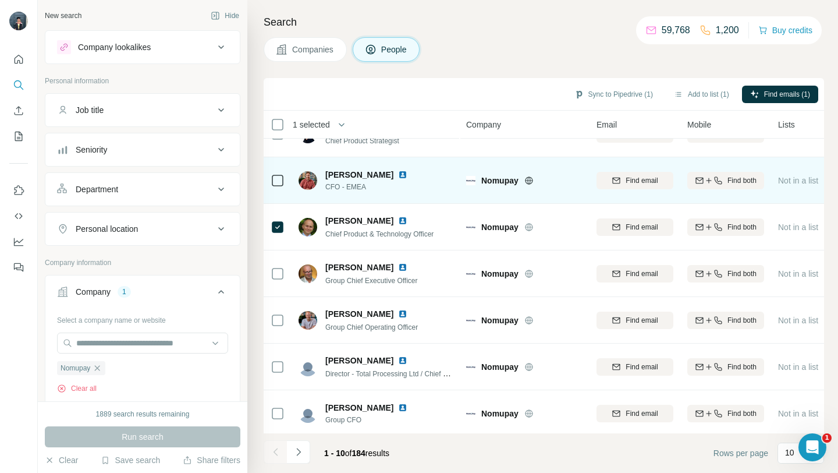
scroll to position [171, 0]
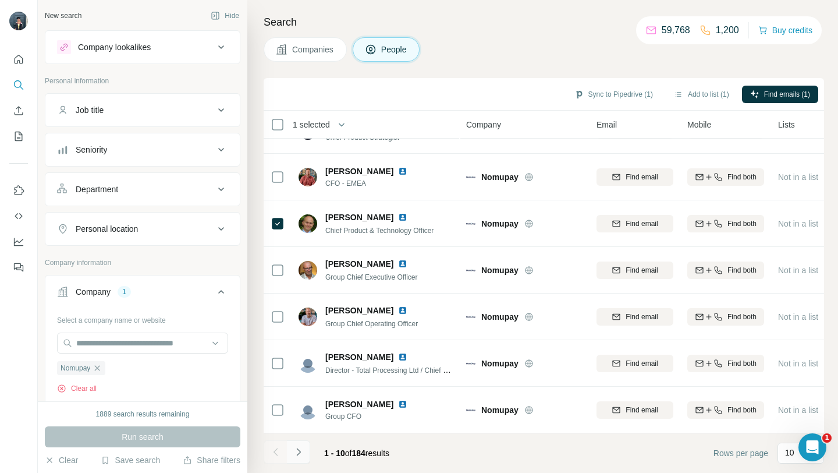
click at [296, 454] on icon "Navigate to next page" at bounding box center [299, 452] width 12 height 12
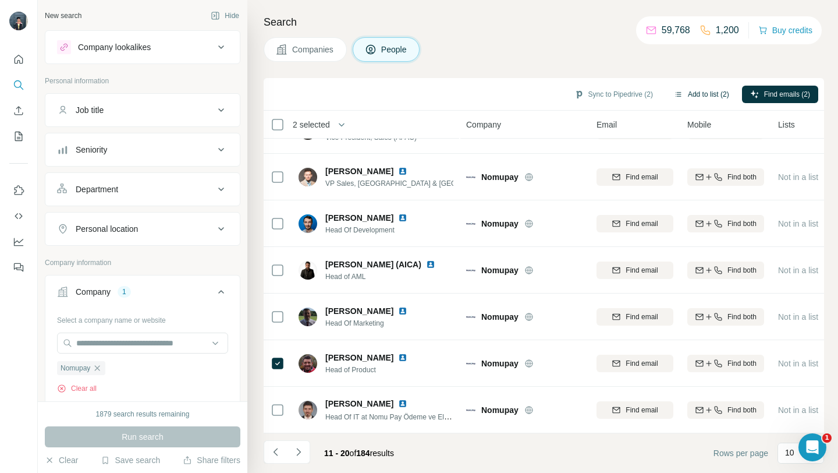
click at [703, 95] on button "Add to list (2)" at bounding box center [702, 94] width 72 height 17
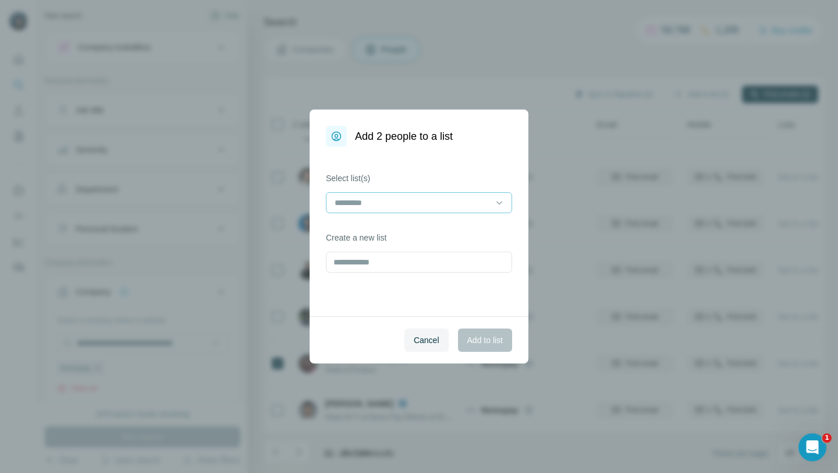
click at [424, 193] on div at bounding box center [412, 203] width 157 height 20
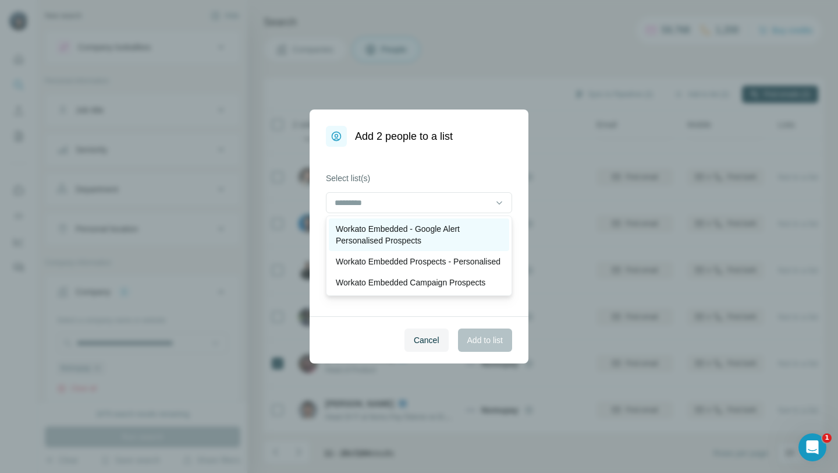
click at [459, 228] on p "Workato Embedded - Google Alert Personalised Prospects" at bounding box center [419, 234] width 166 height 23
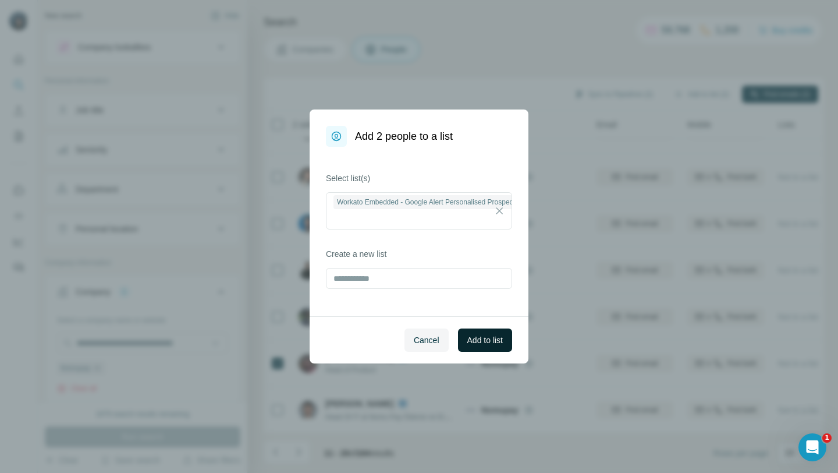
click at [485, 348] on button "Add to list" at bounding box center [485, 339] width 54 height 23
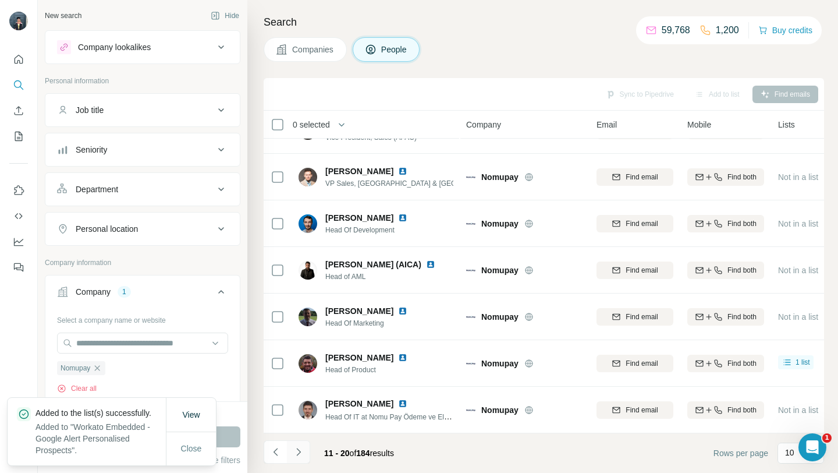
click at [299, 453] on icon "Navigate to next page" at bounding box center [299, 452] width 12 height 12
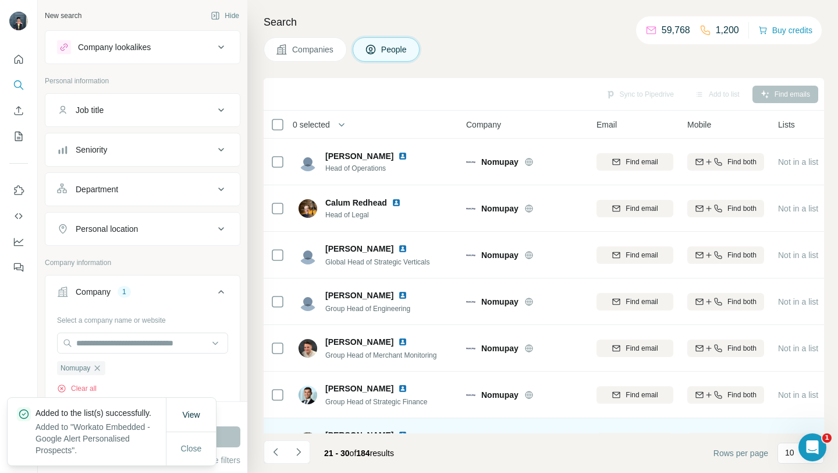
scroll to position [171, 0]
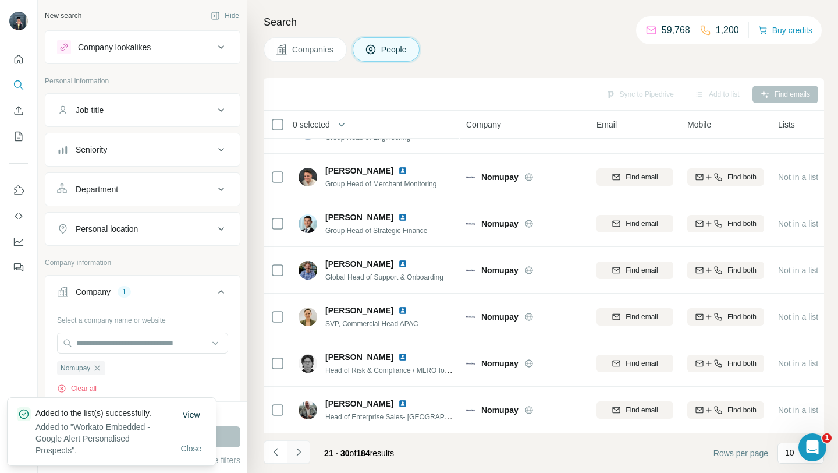
click at [299, 453] on icon "Navigate to next page" at bounding box center [299, 452] width 12 height 12
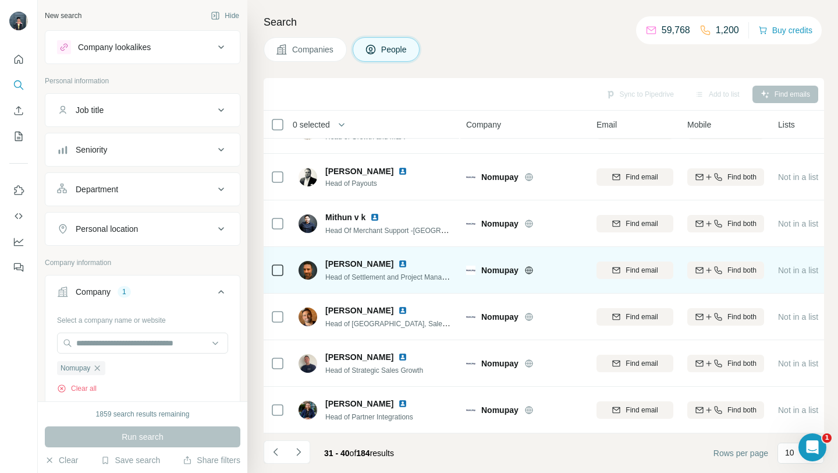
scroll to position [0, 0]
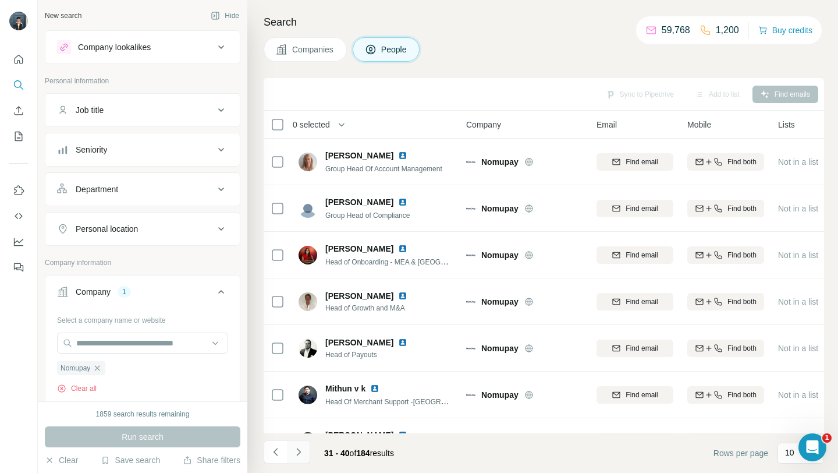
click at [297, 449] on icon "Navigate to next page" at bounding box center [299, 452] width 12 height 12
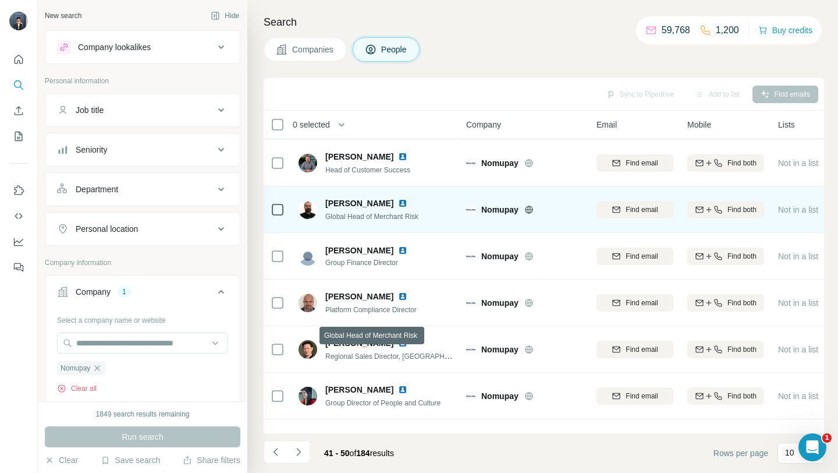
scroll to position [171, 0]
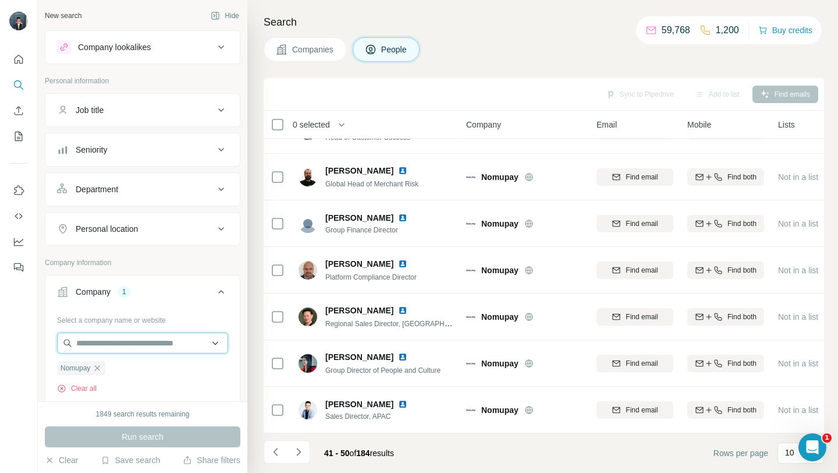
click at [139, 345] on input "text" at bounding box center [142, 342] width 171 height 21
paste input "**********"
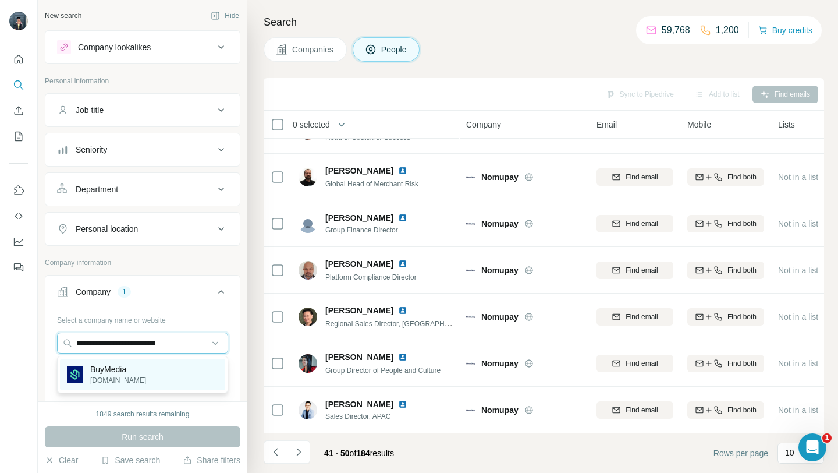
type input "**********"
click at [174, 374] on div "BuyMedia [DOMAIN_NAME]" at bounding box center [142, 374] width 165 height 31
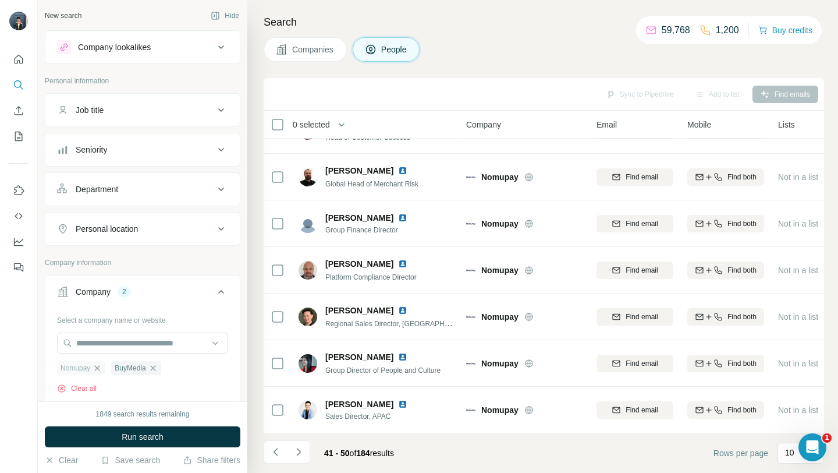
click at [100, 369] on icon "button" at bounding box center [97, 367] width 9 height 9
click at [110, 432] on button "Run search" at bounding box center [143, 436] width 196 height 21
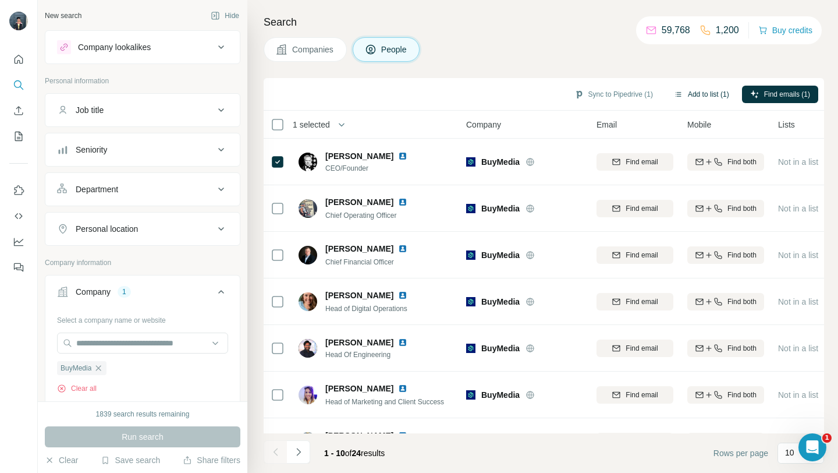
click at [701, 97] on button "Add to list (1)" at bounding box center [702, 94] width 72 height 17
click at [699, 90] on button "Add to list (1)" at bounding box center [702, 94] width 72 height 17
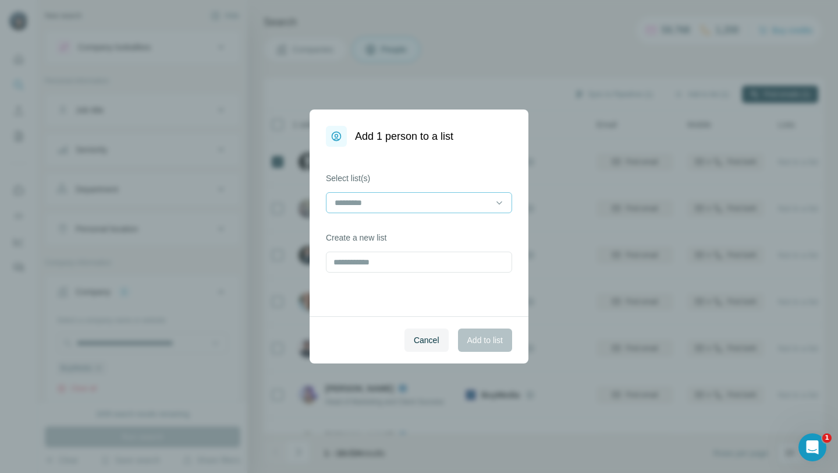
click at [430, 205] on input at bounding box center [412, 202] width 157 height 13
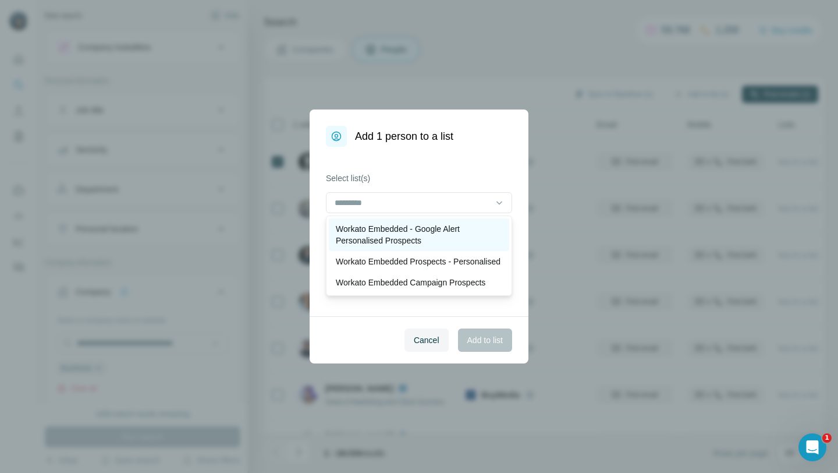
click at [438, 239] on p "Workato Embedded - Google Alert Personalised Prospects" at bounding box center [419, 234] width 166 height 23
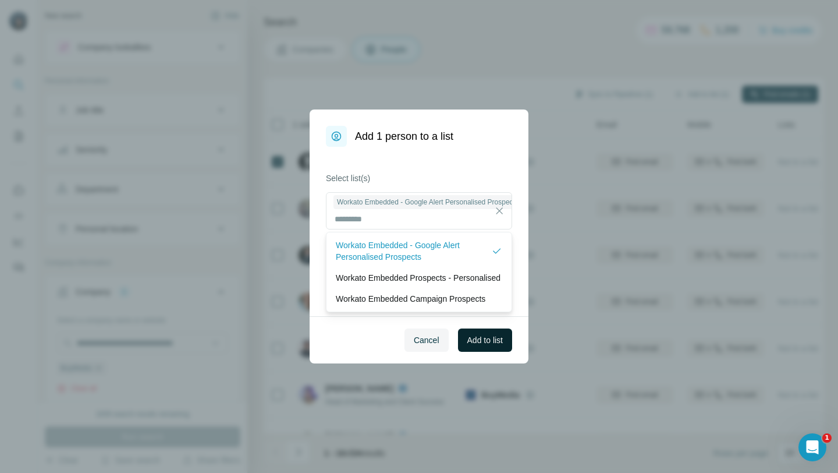
click at [498, 346] on button "Add to list" at bounding box center [485, 339] width 54 height 23
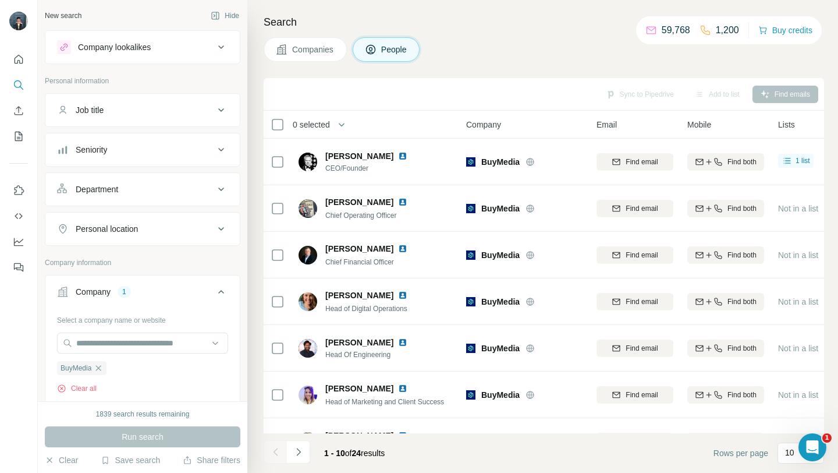
click at [119, 118] on button "Job title" at bounding box center [142, 110] width 194 height 28
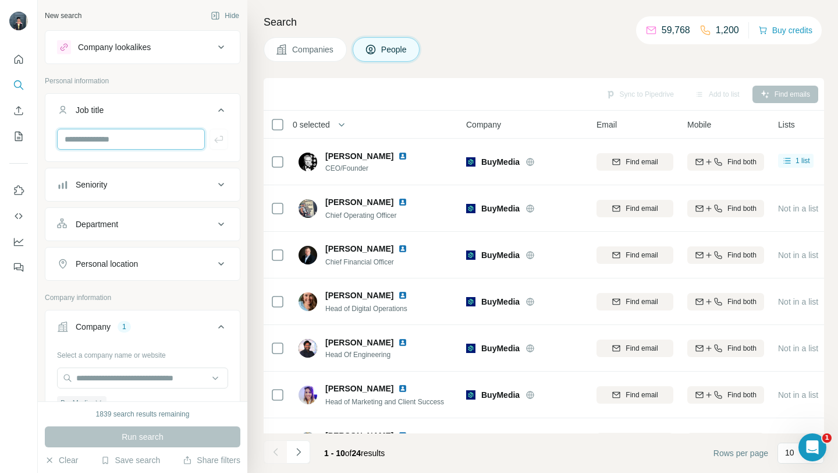
click at [114, 140] on input "text" at bounding box center [131, 139] width 148 height 21
paste input "**********"
type input "**********"
click at [217, 110] on icon at bounding box center [221, 110] width 14 height 14
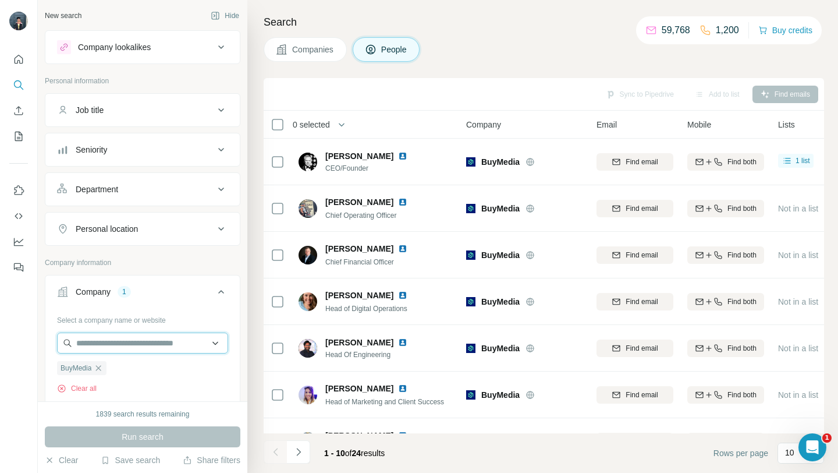
click at [152, 346] on input "text" at bounding box center [142, 342] width 171 height 21
paste input "**********"
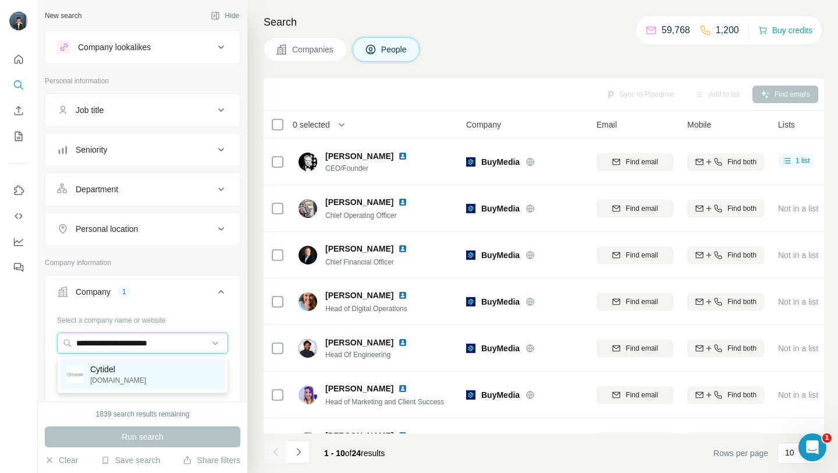
type input "**********"
click at [169, 368] on div "Cytidel [DOMAIN_NAME]" at bounding box center [142, 374] width 165 height 31
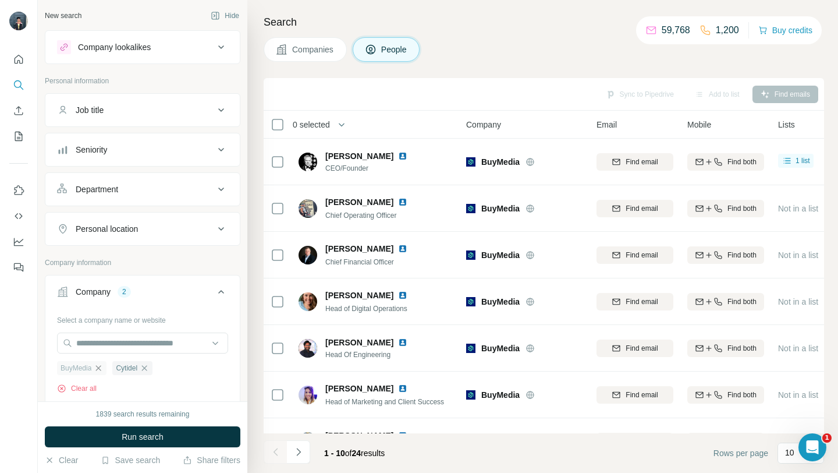
click at [102, 368] on icon "button" at bounding box center [98, 367] width 9 height 9
click at [116, 436] on button "Run search" at bounding box center [143, 436] width 196 height 21
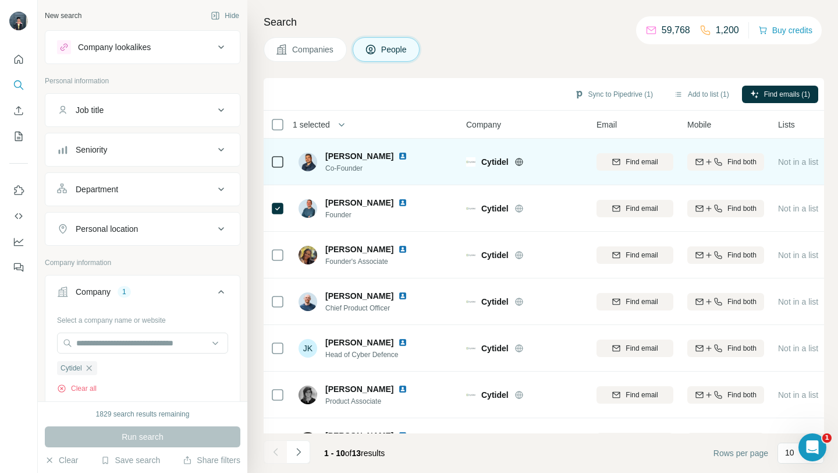
click at [275, 168] on icon at bounding box center [278, 162] width 14 height 14
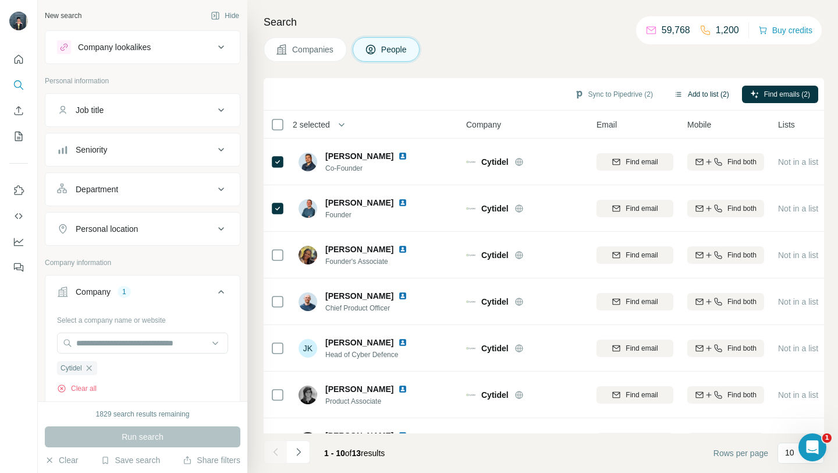
click at [705, 96] on button "Add to list (2)" at bounding box center [702, 94] width 72 height 17
click at [714, 95] on button "Add to list (2)" at bounding box center [702, 94] width 72 height 17
click at [694, 94] on button "Add to list (2)" at bounding box center [702, 94] width 72 height 17
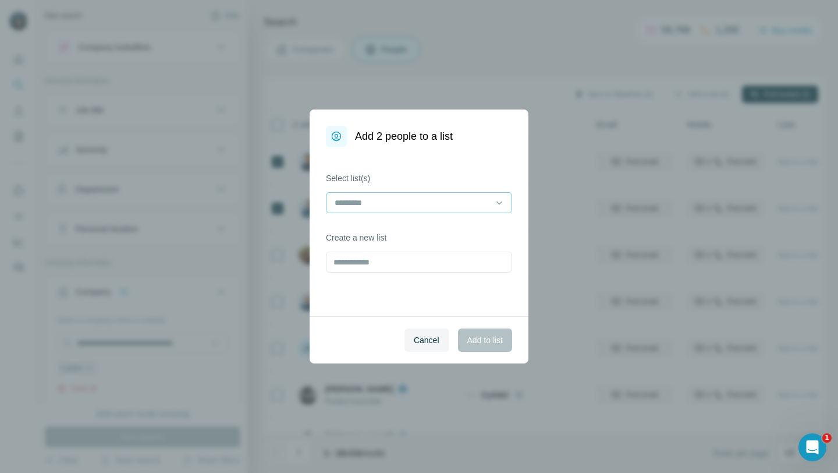
click at [454, 200] on input at bounding box center [412, 202] width 157 height 13
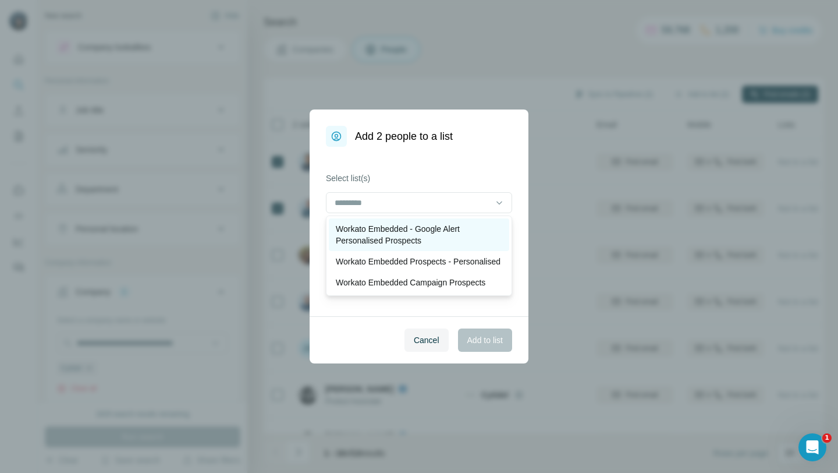
click at [439, 238] on p "Workato Embedded - Google Alert Personalised Prospects" at bounding box center [419, 234] width 166 height 23
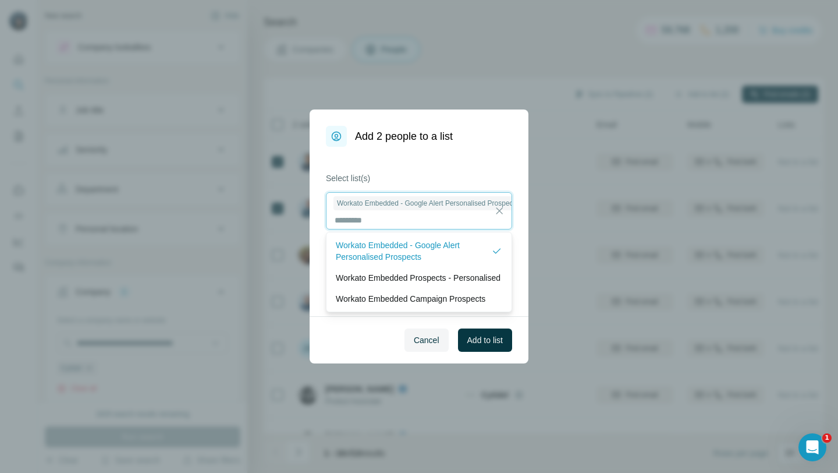
scroll to position [1, 0]
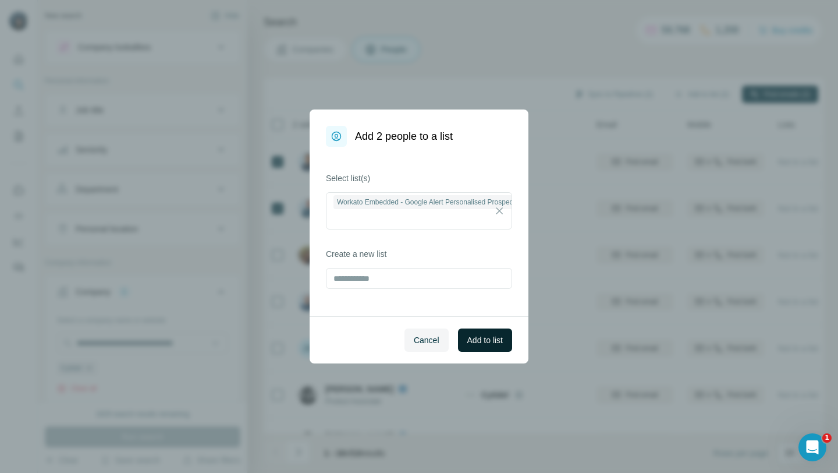
click at [490, 342] on span "Add to list" at bounding box center [485, 340] width 36 height 12
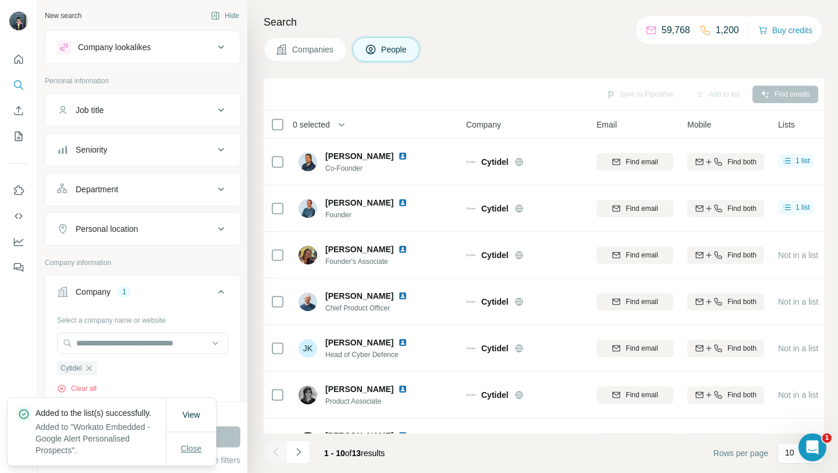
click at [194, 450] on span "Close" at bounding box center [191, 448] width 21 height 12
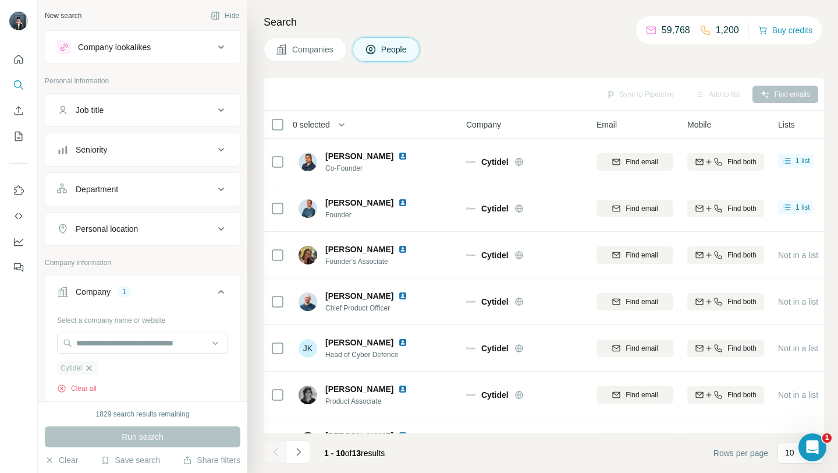
click at [92, 371] on icon "button" at bounding box center [88, 367] width 9 height 9
click at [94, 346] on input "text" at bounding box center [142, 342] width 171 height 21
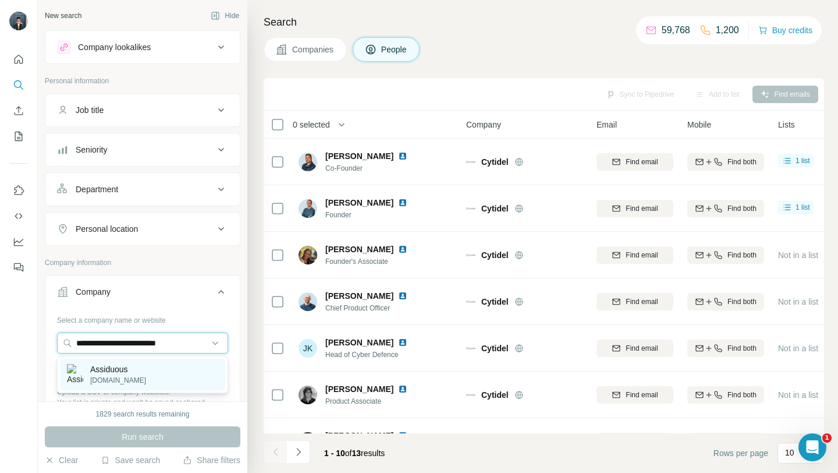
type input "**********"
click at [120, 369] on p "Assiduous" at bounding box center [118, 369] width 56 height 12
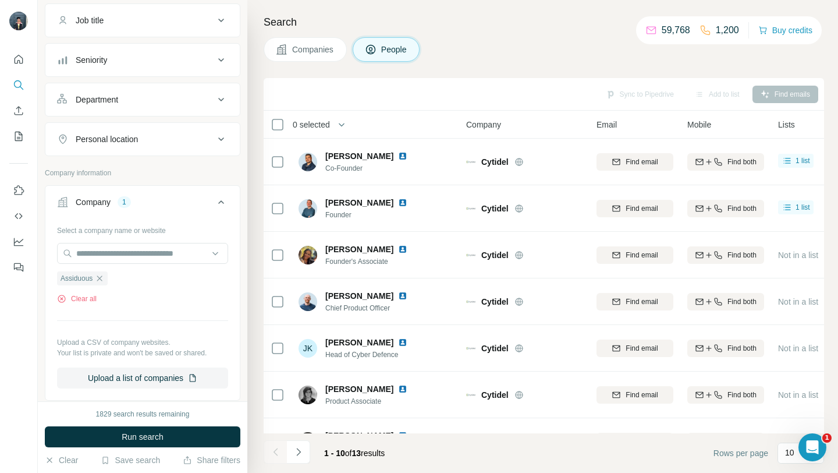
scroll to position [95, 0]
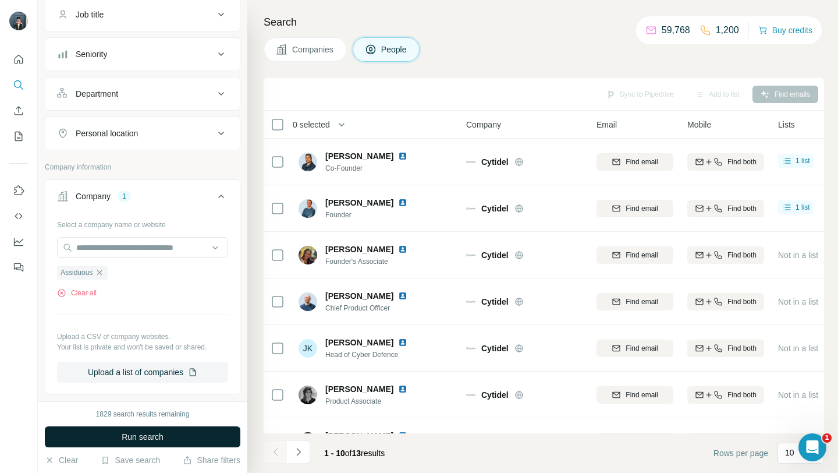
click at [128, 433] on span "Run search" at bounding box center [143, 437] width 42 height 12
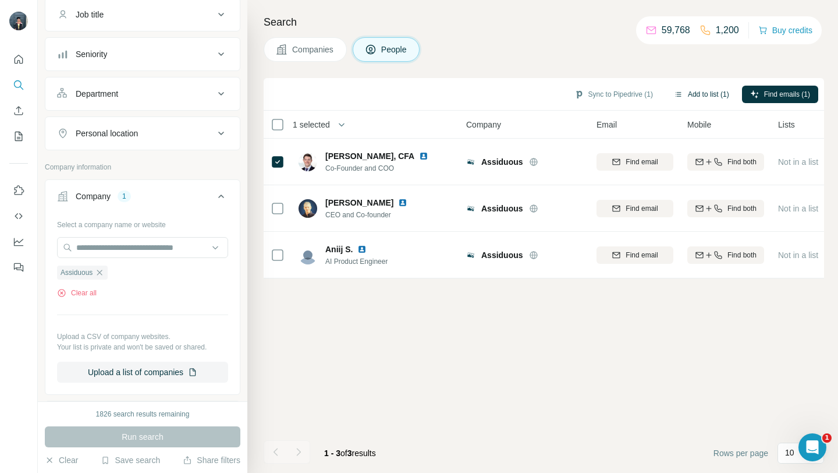
click at [707, 95] on button "Add to list (1)" at bounding box center [702, 94] width 72 height 17
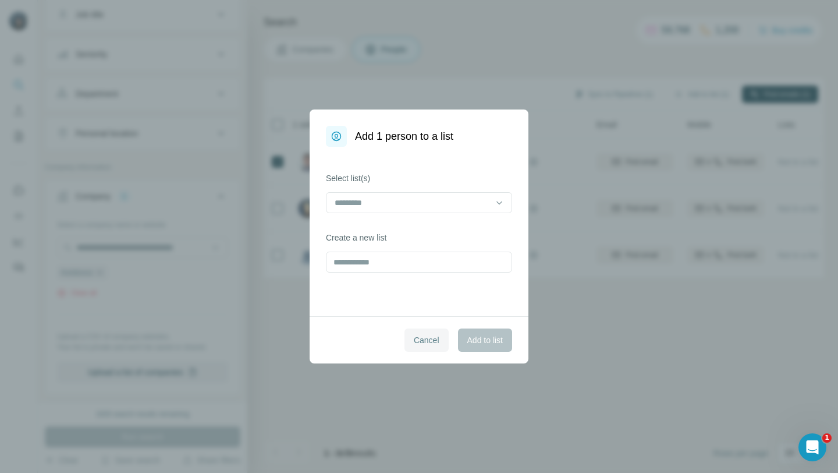
click at [418, 349] on button "Cancel" at bounding box center [427, 339] width 44 height 23
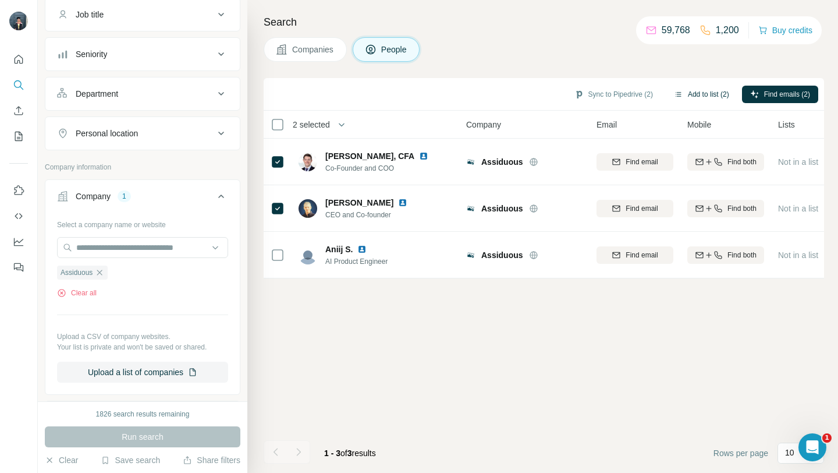
click at [701, 99] on button "Add to list (2)" at bounding box center [702, 94] width 72 height 17
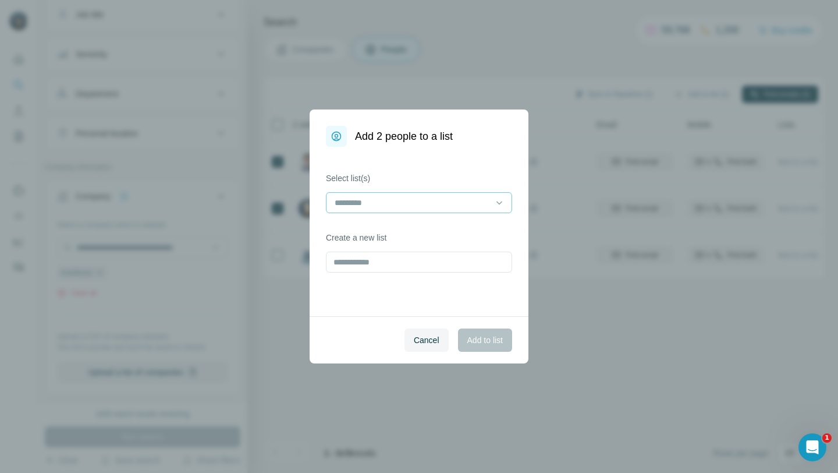
click at [348, 208] on input at bounding box center [412, 202] width 157 height 13
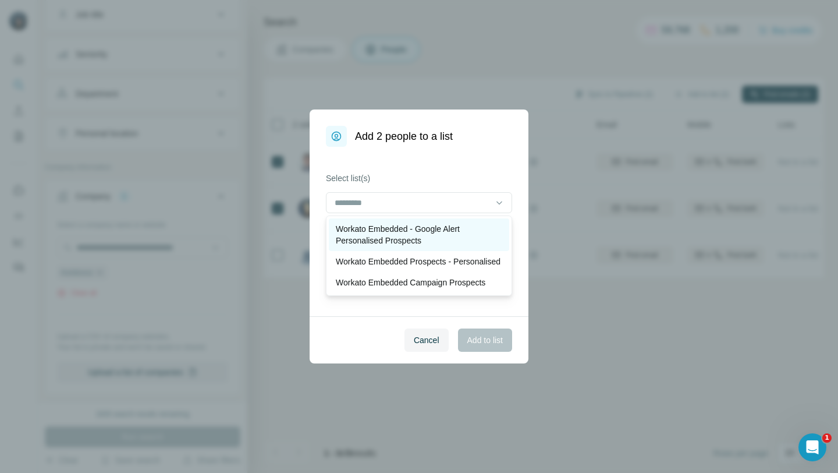
click at [374, 239] on p "Workato Embedded - Google Alert Personalised Prospects" at bounding box center [419, 234] width 166 height 23
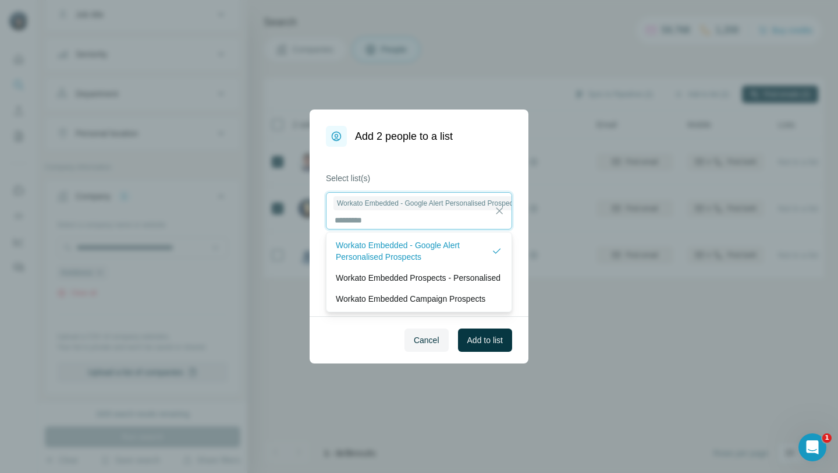
scroll to position [1, 0]
click at [497, 341] on span "Add to list" at bounding box center [485, 340] width 36 height 12
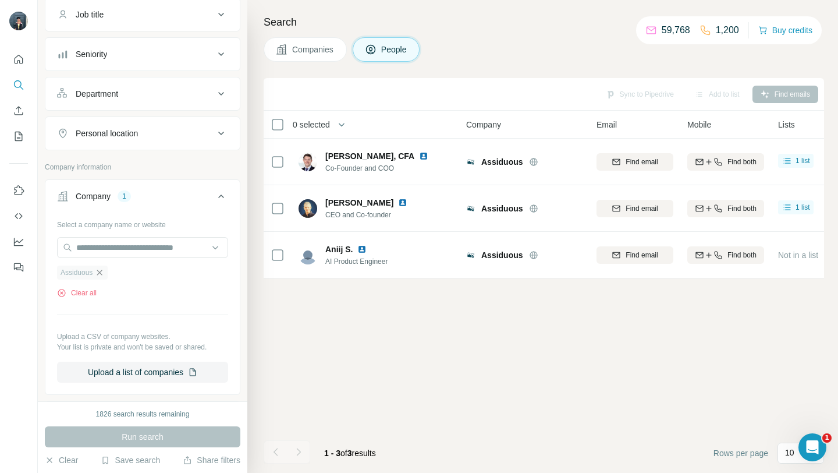
click at [102, 270] on icon "button" at bounding box center [99, 272] width 9 height 9
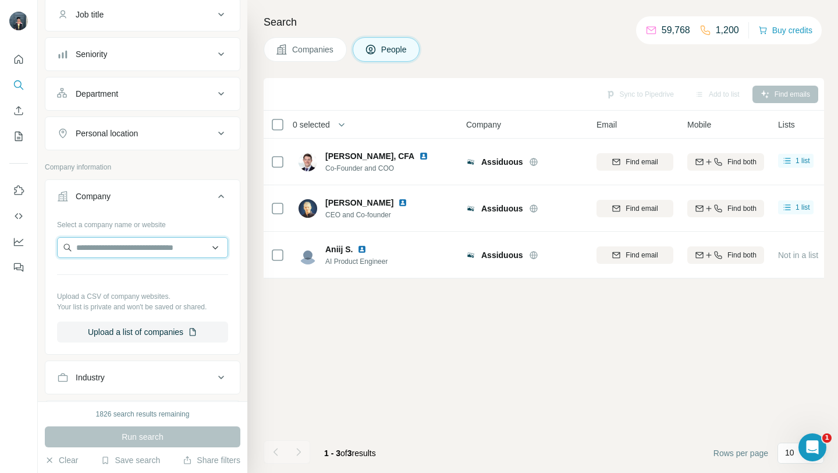
click at [102, 256] on input "text" at bounding box center [142, 247] width 171 height 21
paste input "**********"
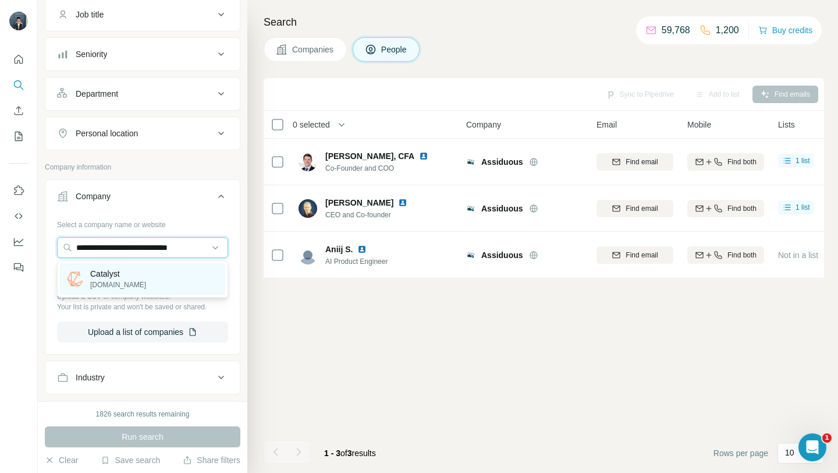
type input "**********"
click at [112, 269] on p "Catalyst" at bounding box center [118, 274] width 56 height 12
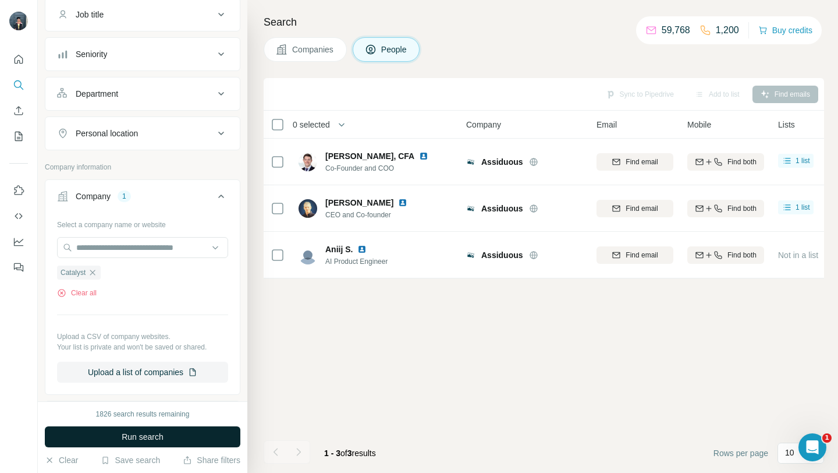
click at [146, 439] on span "Run search" at bounding box center [143, 437] width 42 height 12
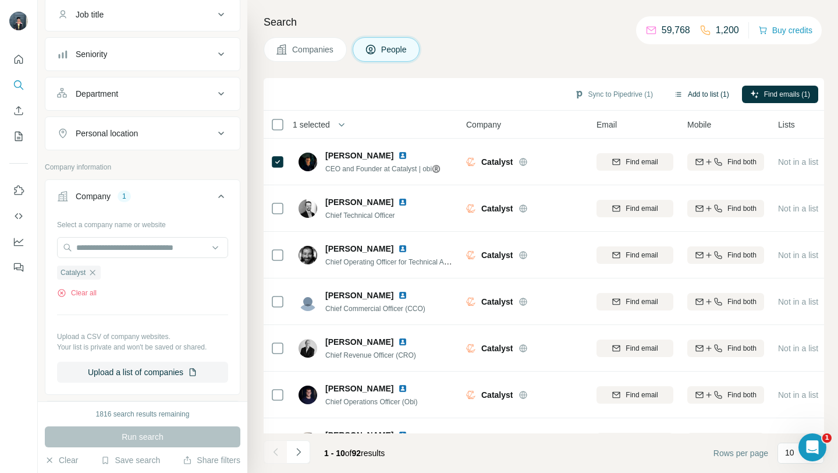
click at [693, 94] on button "Add to list (1)" at bounding box center [702, 94] width 72 height 17
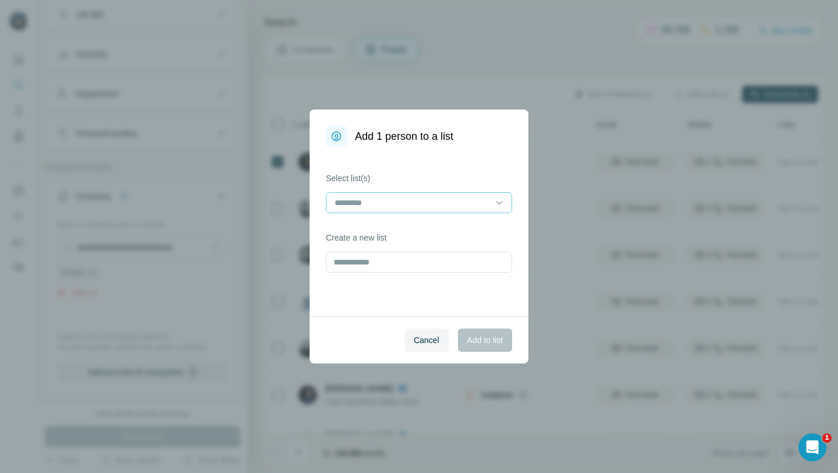
click at [449, 203] on input at bounding box center [412, 202] width 157 height 13
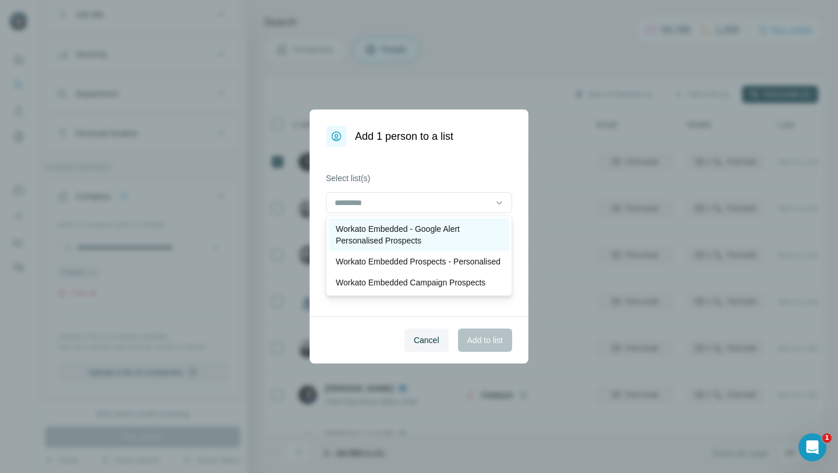
click at [419, 238] on p "Workato Embedded - Google Alert Personalised Prospects" at bounding box center [419, 234] width 166 height 23
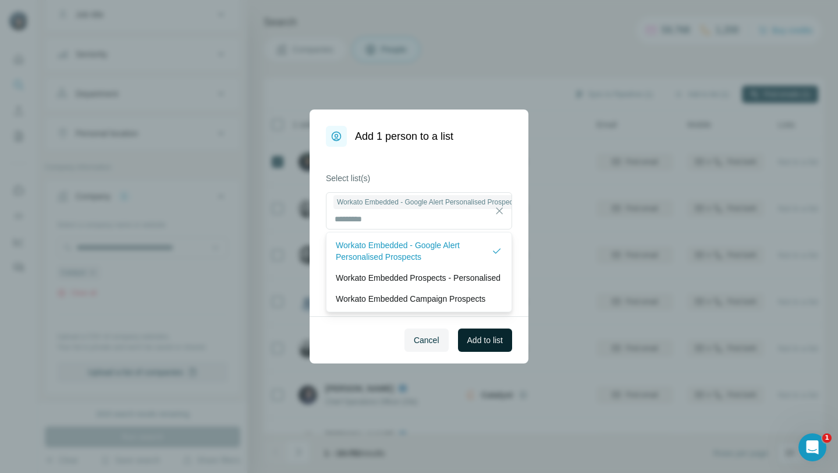
click at [494, 346] on button "Add to list" at bounding box center [485, 339] width 54 height 23
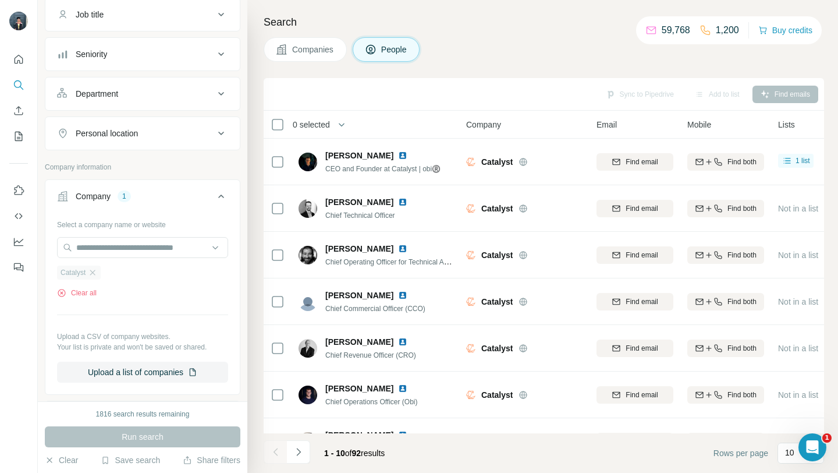
click at [100, 270] on div "Catalyst" at bounding box center [79, 272] width 44 height 14
click at [97, 244] on input "text" at bounding box center [142, 247] width 171 height 21
paste input "**********"
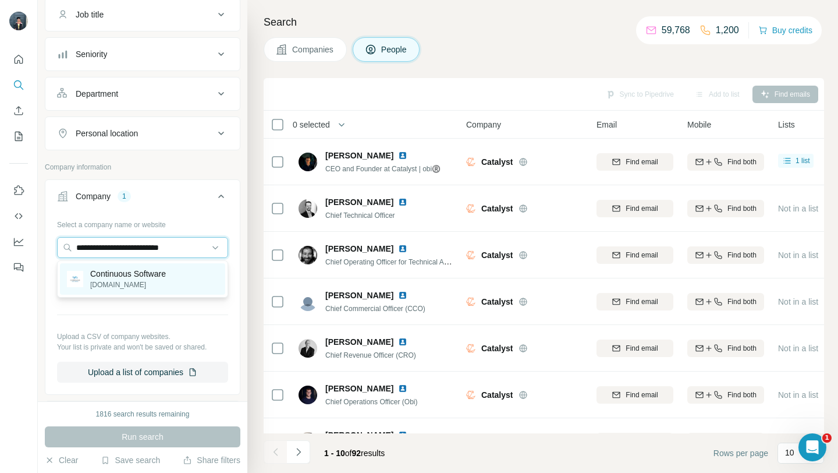
type input "**********"
click at [116, 276] on p "Continuous Software" at bounding box center [128, 274] width 76 height 12
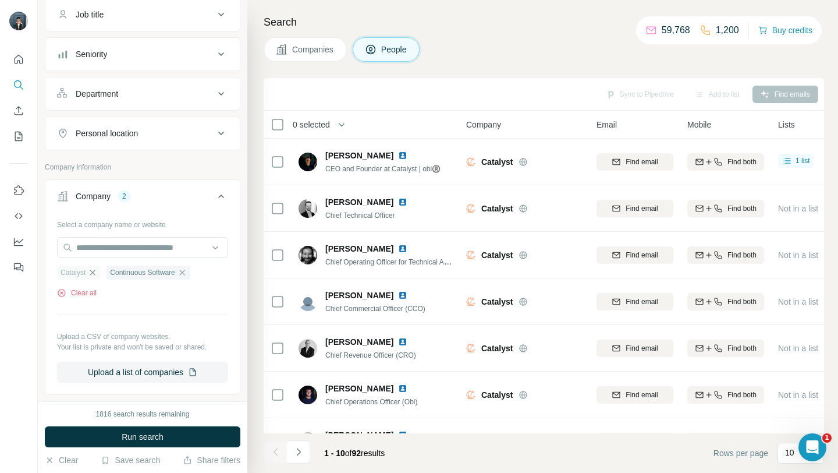
click at [95, 275] on icon "button" at bounding box center [92, 272] width 9 height 9
click at [133, 439] on span "Run search" at bounding box center [143, 437] width 42 height 12
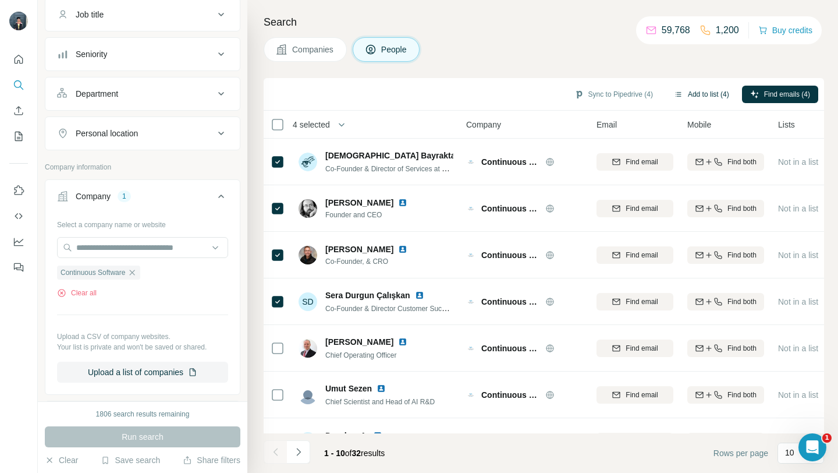
click at [700, 94] on button "Add to list (4)" at bounding box center [702, 94] width 72 height 17
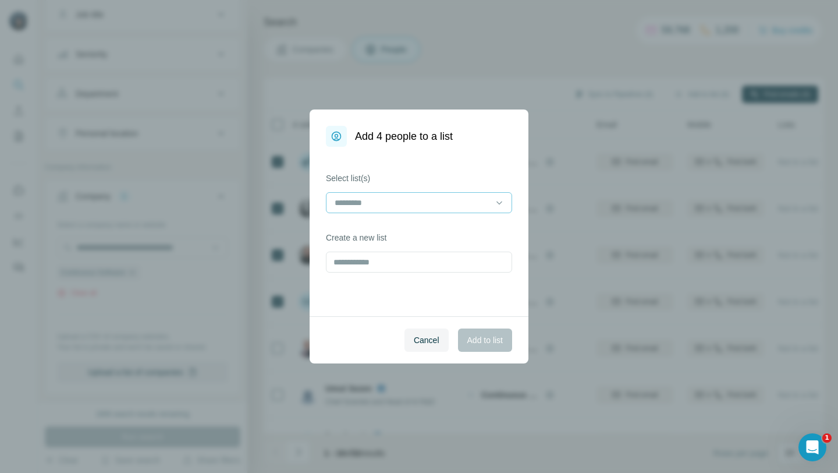
click at [364, 200] on input at bounding box center [412, 202] width 157 height 13
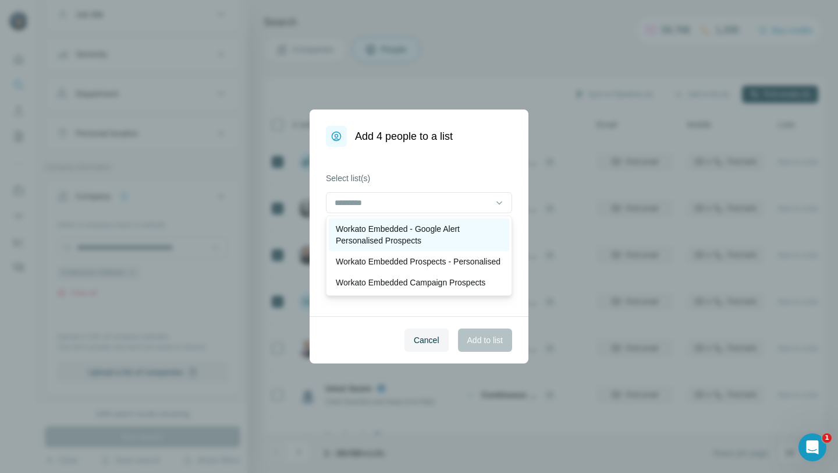
click at [382, 238] on p "Workato Embedded - Google Alert Personalised Prospects" at bounding box center [419, 234] width 166 height 23
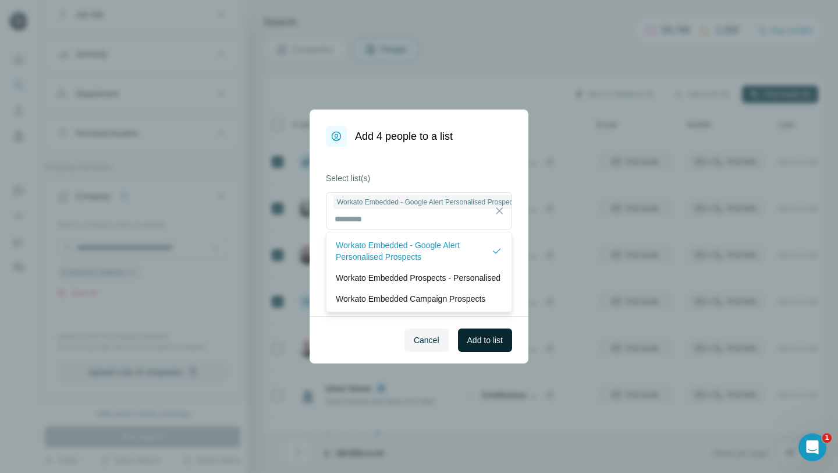
click at [498, 341] on span "Add to list" at bounding box center [485, 340] width 36 height 12
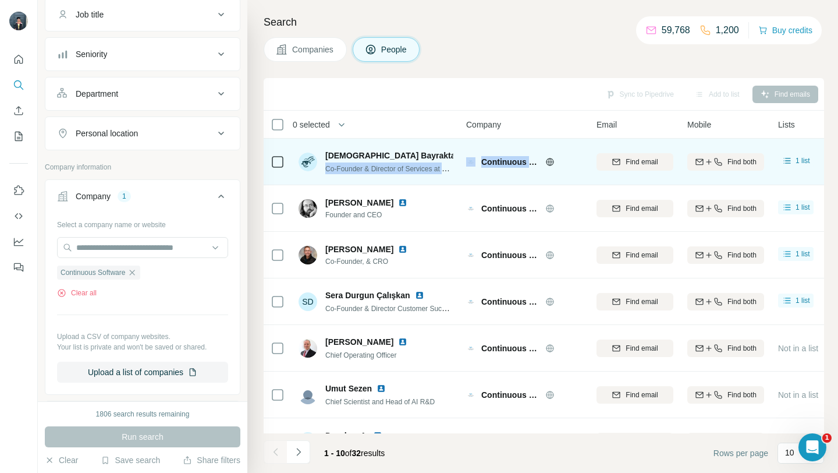
drag, startPoint x: 327, startPoint y: 169, endPoint x: 499, endPoint y: 172, distance: 172.3
click at [0, 0] on tr "[DEMOGRAPHIC_DATA] Bayraktar Co-Founder & Director of Services at Continuous So…" at bounding box center [0, 0] width 0 height 0
click at [435, 178] on td "[DEMOGRAPHIC_DATA] Bayraktar Co-Founder & Director of Services at Continuous So…" at bounding box center [376, 162] width 169 height 47
drag, startPoint x: 325, startPoint y: 168, endPoint x: 469, endPoint y: 171, distance: 143.8
click at [0, 0] on tr "[DEMOGRAPHIC_DATA] Bayraktar Co-Founder & Director of Services at Continuous So…" at bounding box center [0, 0] width 0 height 0
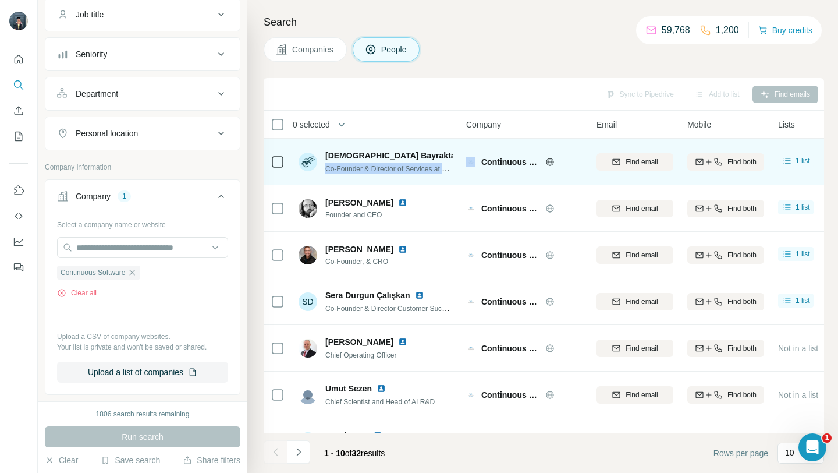
copy span "Co-Founder & Director of Services at Continuous Software"
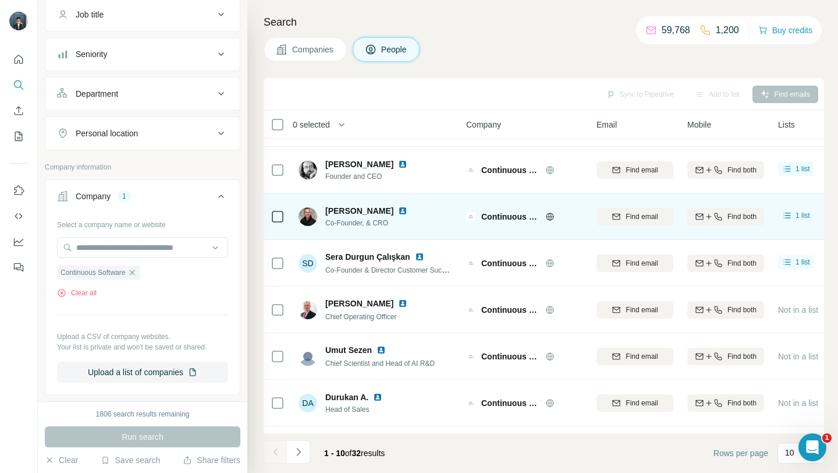
scroll to position [41, 0]
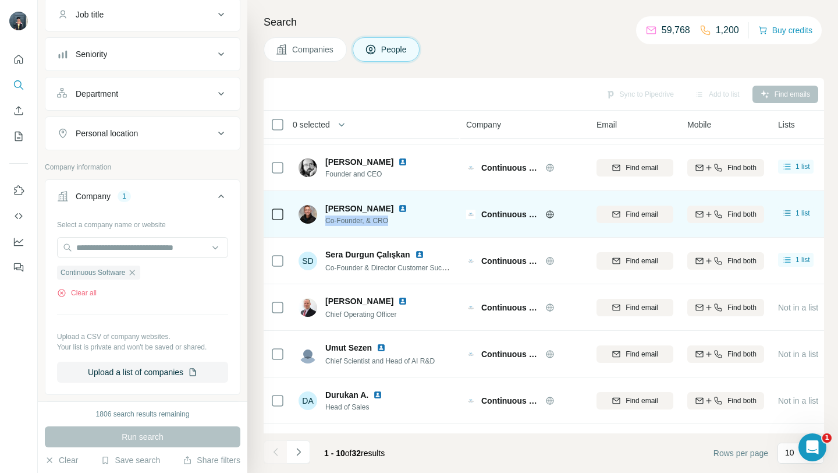
drag, startPoint x: 325, startPoint y: 220, endPoint x: 398, endPoint y: 221, distance: 72.2
click at [398, 221] on span "Co-Founder, & CRO" at bounding box center [373, 220] width 96 height 10
copy span "Co-Founder, & CRO"
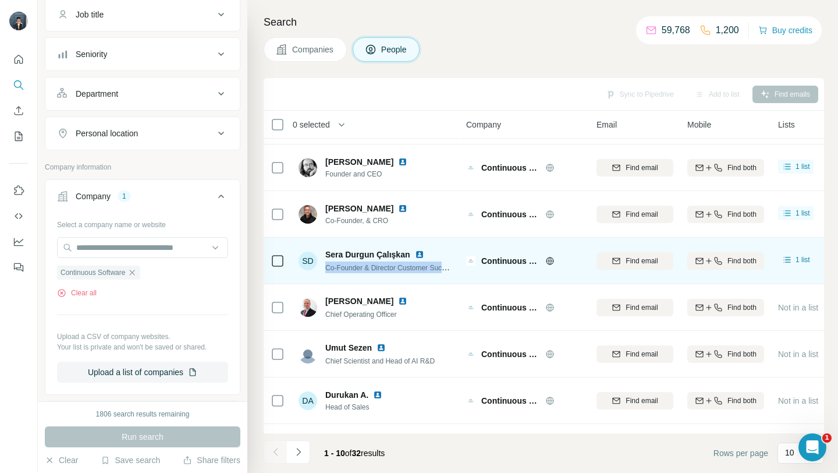
drag, startPoint x: 325, startPoint y: 267, endPoint x: 452, endPoint y: 266, distance: 126.3
click at [452, 266] on span "Co-Founder & Director Customer Success" at bounding box center [390, 267] width 131 height 9
copy span "Co-Founder & Director Customer Succ"
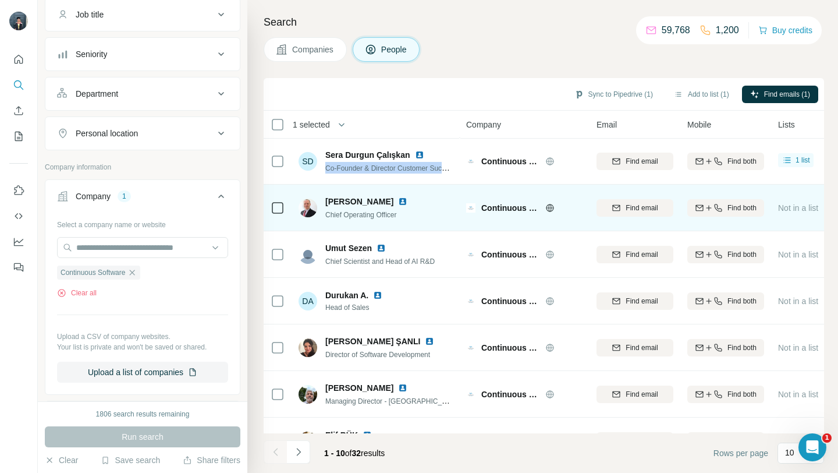
scroll to position [0, 0]
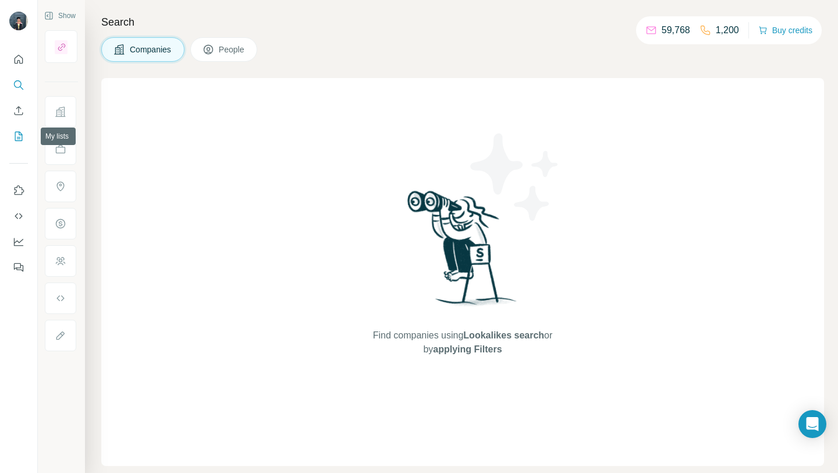
click at [20, 136] on icon "My lists" at bounding box center [19, 136] width 12 height 12
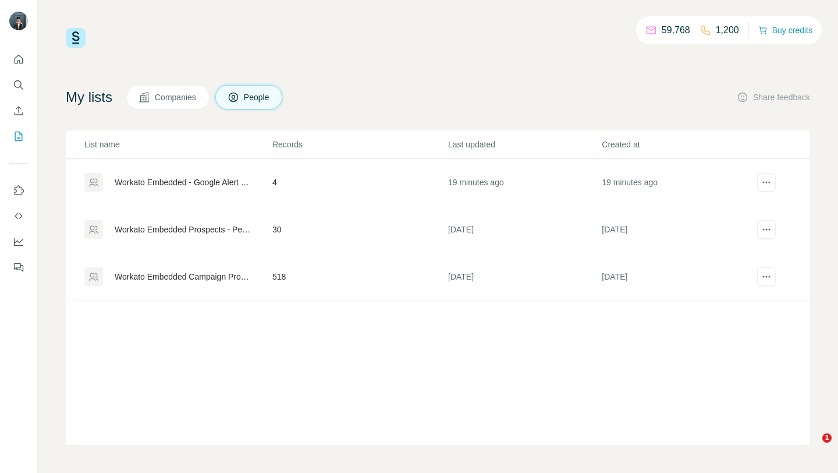
click at [176, 191] on td "Workato Embedded - Google Alert Personalised Prospects" at bounding box center [169, 182] width 206 height 47
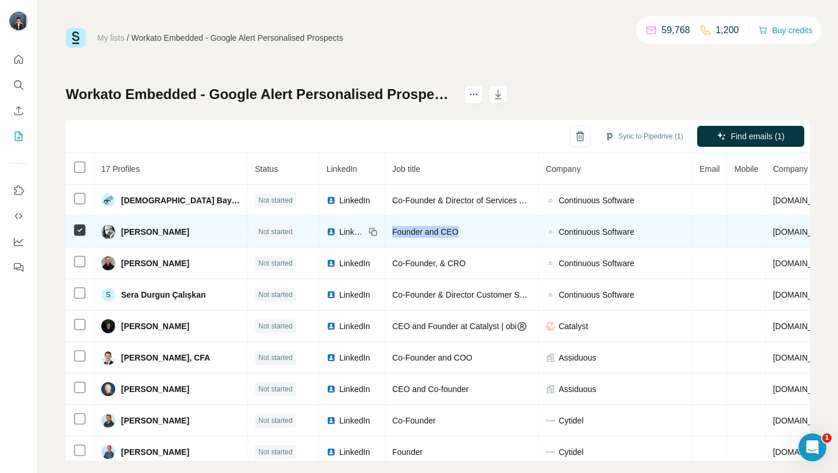
drag, startPoint x: 358, startPoint y: 232, endPoint x: 434, endPoint y: 231, distance: 76.3
click at [434, 231] on div "Founder and CEO" at bounding box center [461, 232] width 139 height 12
copy span "Founder and CEO"
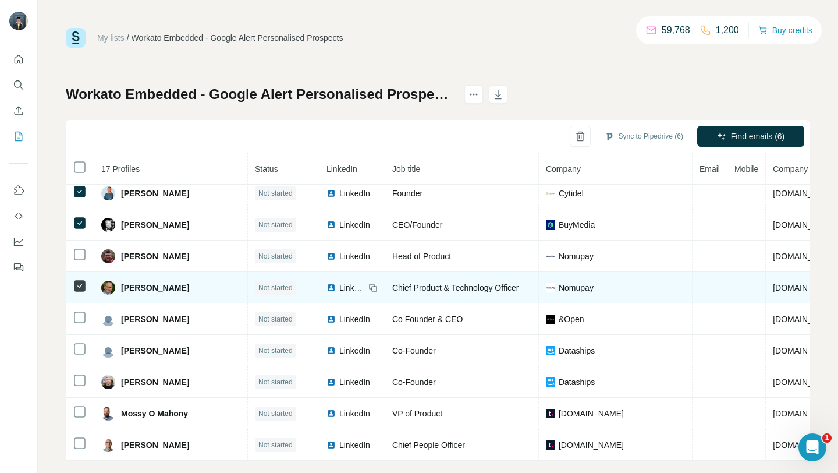
scroll to position [16, 0]
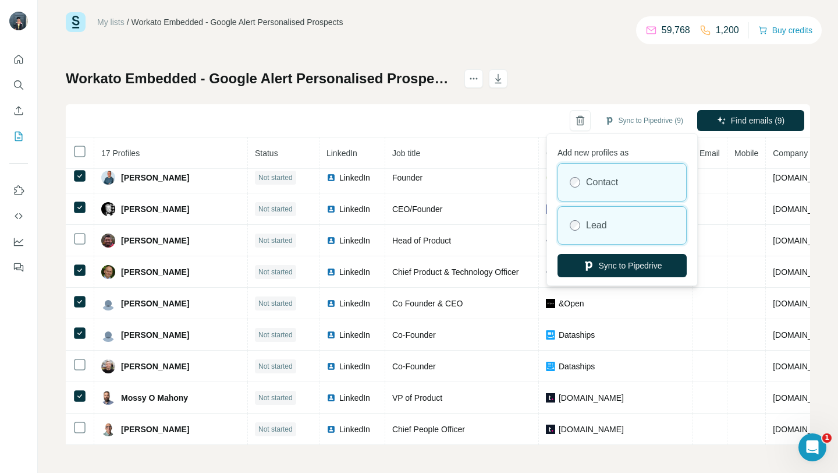
click at [627, 232] on div "Lead" at bounding box center [622, 225] width 128 height 37
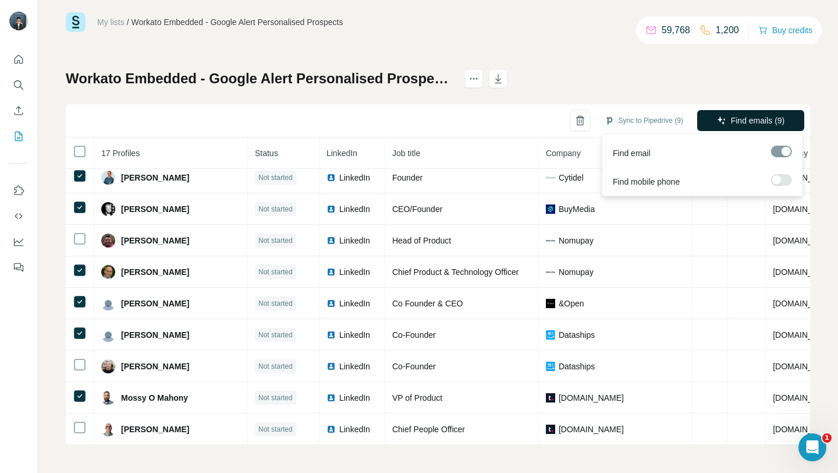
click at [774, 119] on span "Find emails (9)" at bounding box center [758, 121] width 54 height 12
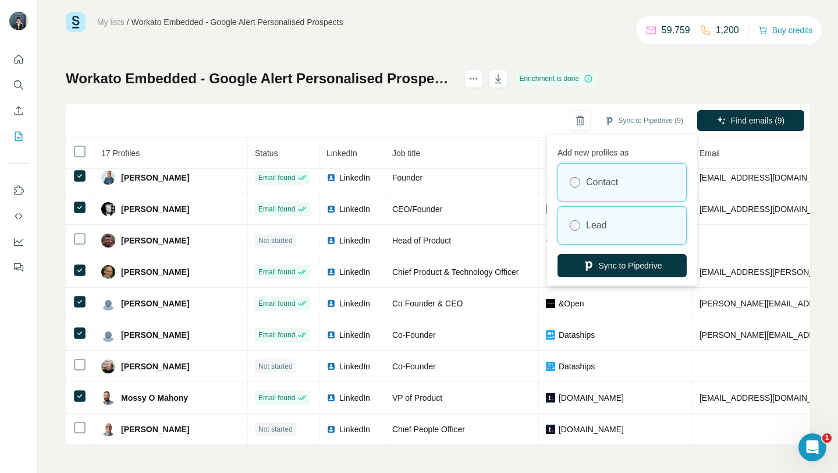
click at [601, 232] on div "Lead" at bounding box center [622, 225] width 128 height 37
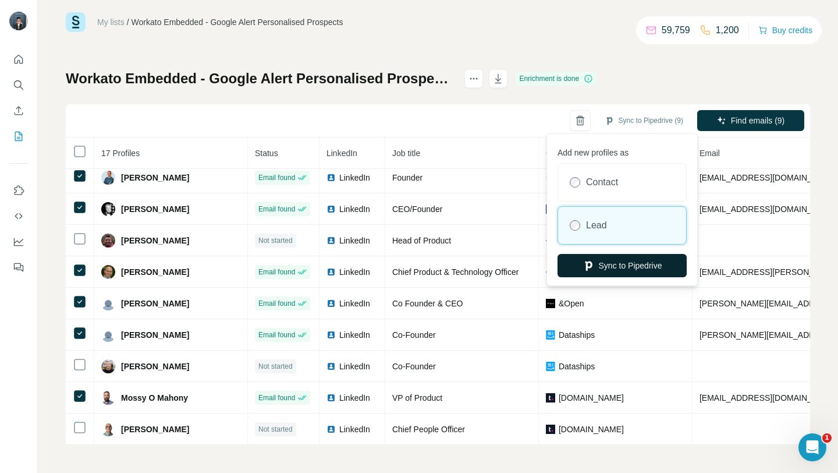
click at [599, 263] on button "Sync to Pipedrive" at bounding box center [622, 265] width 129 height 23
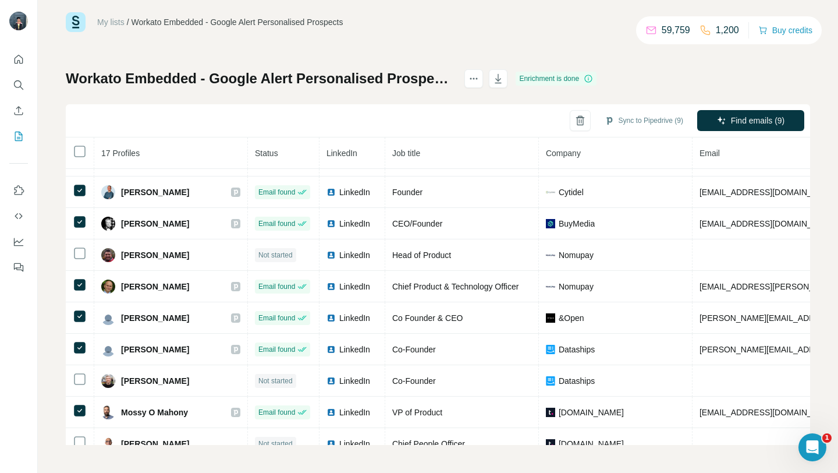
scroll to position [258, 0]
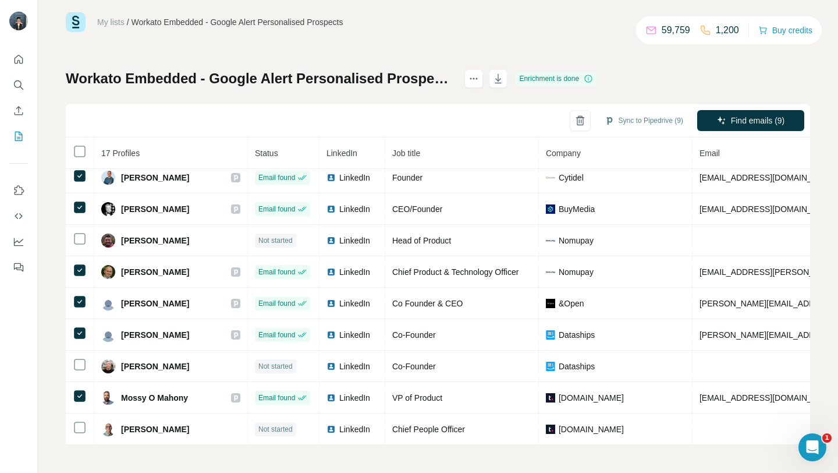
click at [472, 120] on div "Sync to Pipedrive (9) Find emails (9)" at bounding box center [438, 120] width 744 height 33
click at [570, 118] on button "button" at bounding box center [580, 120] width 21 height 21
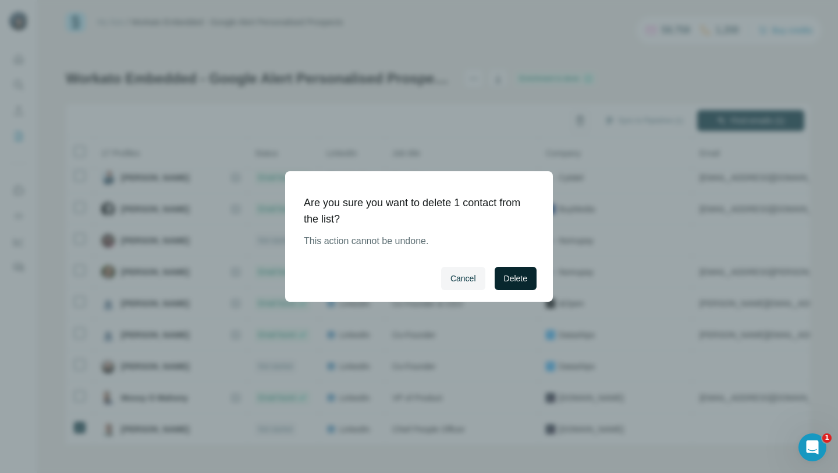
click at [525, 276] on span "Delete" at bounding box center [515, 278] width 23 height 12
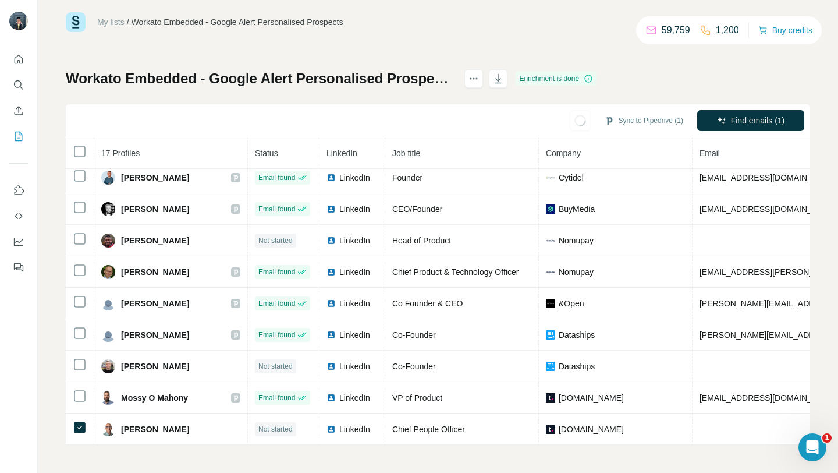
scroll to position [227, 0]
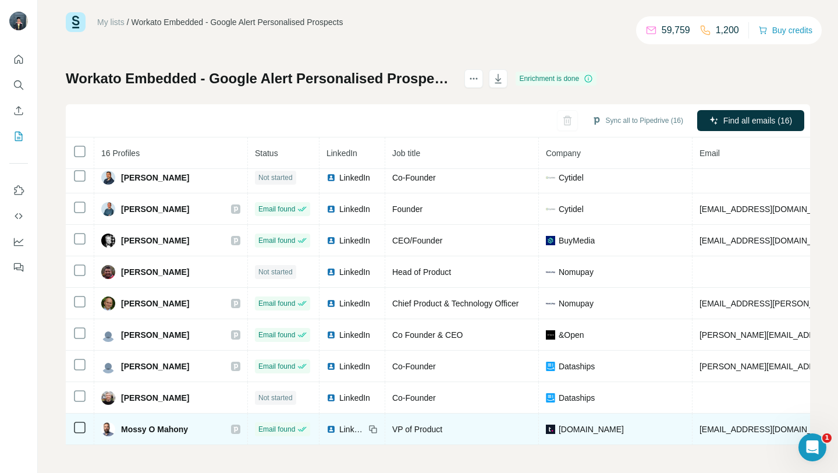
click at [128, 428] on span "Mossy O Mahony" at bounding box center [154, 429] width 67 height 12
click at [333, 428] on div "LinkedIn" at bounding box center [352, 429] width 51 height 12
click at [368, 428] on icon at bounding box center [372, 428] width 9 height 9
